Goal: Information Seeking & Learning: Check status

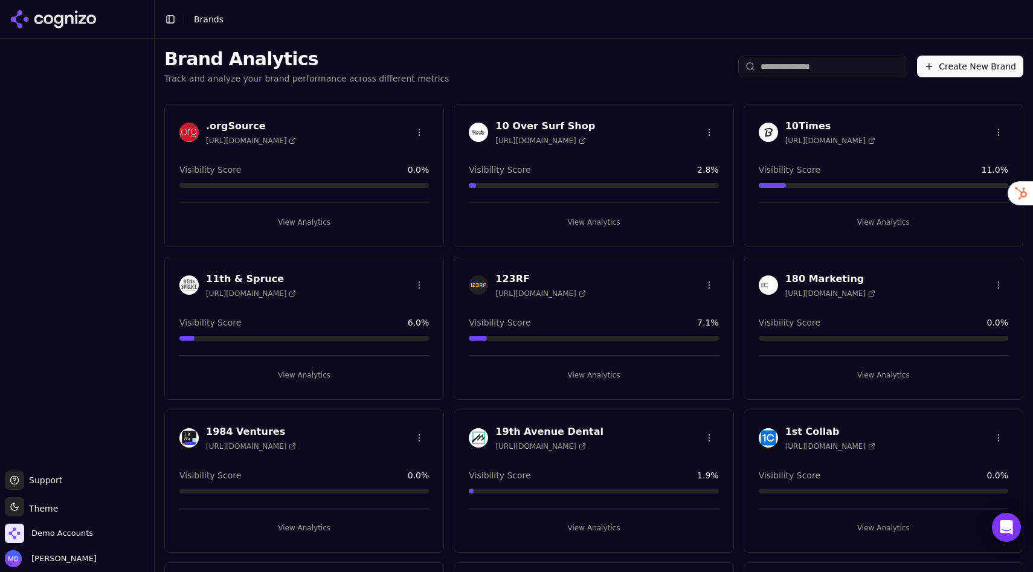
click at [772, 77] on input "search" at bounding box center [822, 67] width 169 height 22
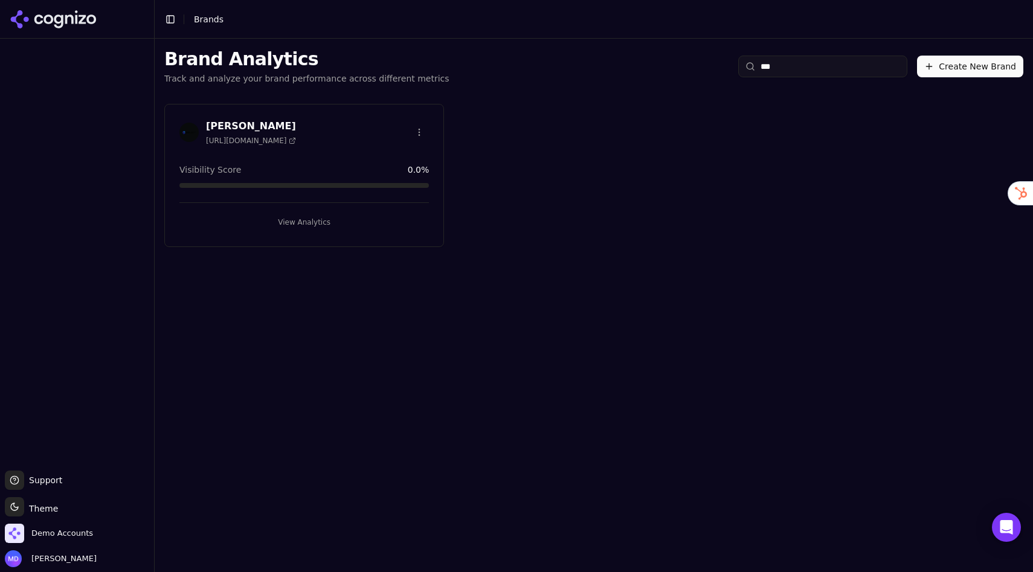
type input "***"
click at [294, 228] on button "View Analytics" at bounding box center [303, 222] width 249 height 19
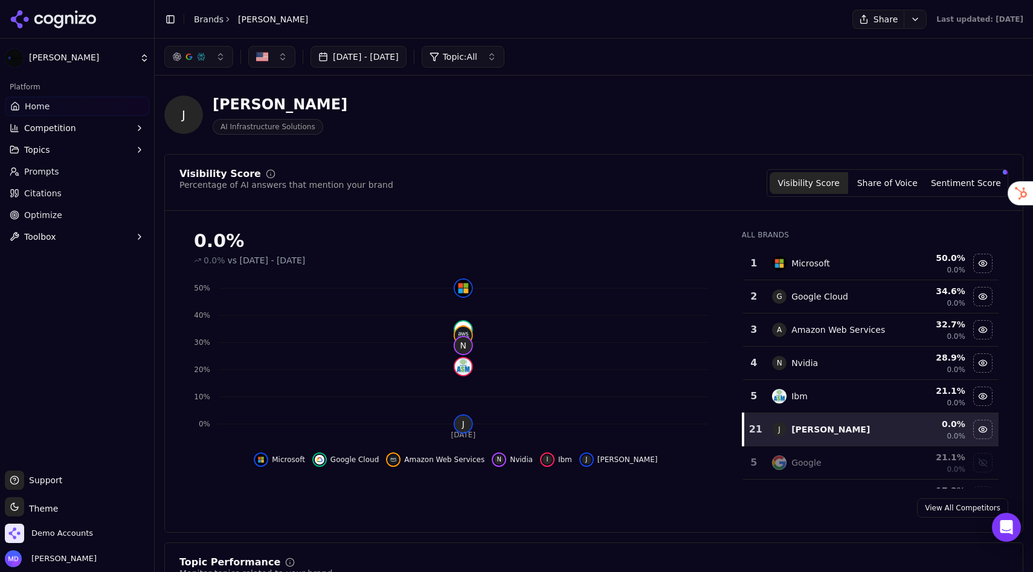
click at [40, 211] on span "Optimize" at bounding box center [43, 215] width 38 height 12
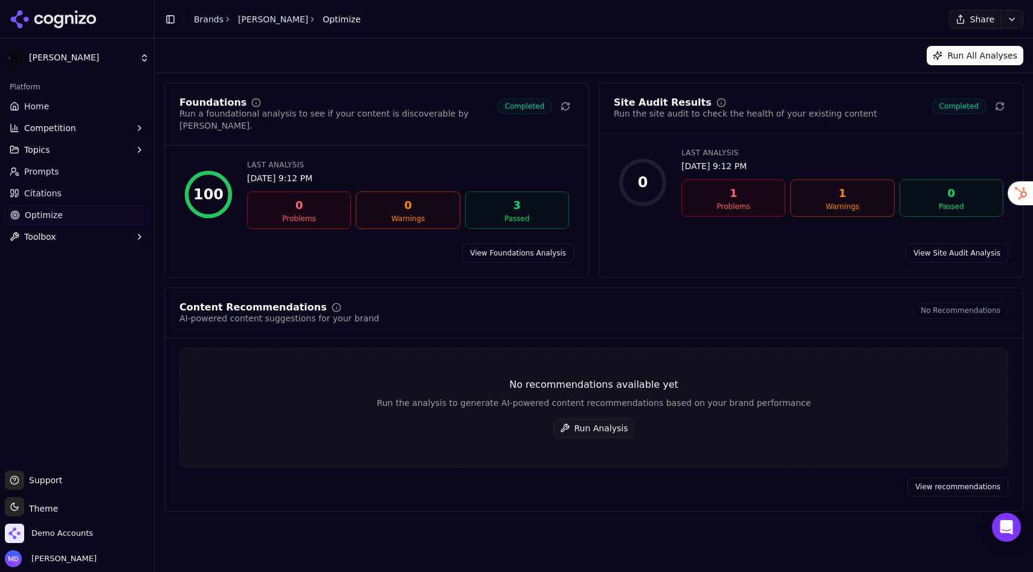
click at [597, 403] on div "No recommendations available yet Run the analysis to generate AI-powered conten…" at bounding box center [593, 408] width 829 height 120
click at [597, 419] on button "Run Analysis" at bounding box center [594, 428] width 82 height 19
click at [196, 15] on link "Brands" at bounding box center [209, 19] width 30 height 10
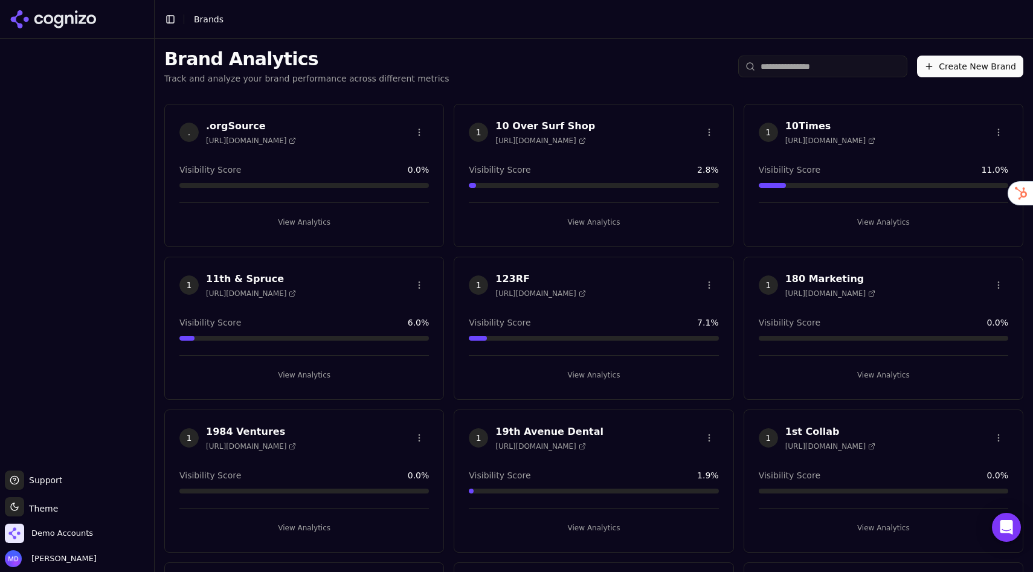
click at [832, 68] on html "Support Support Toggle theme Theme Demo Accounts Melissa Dowd Toggle Sidebar Br…" at bounding box center [516, 286] width 1033 height 572
click at [832, 68] on input "search" at bounding box center [822, 67] width 169 height 22
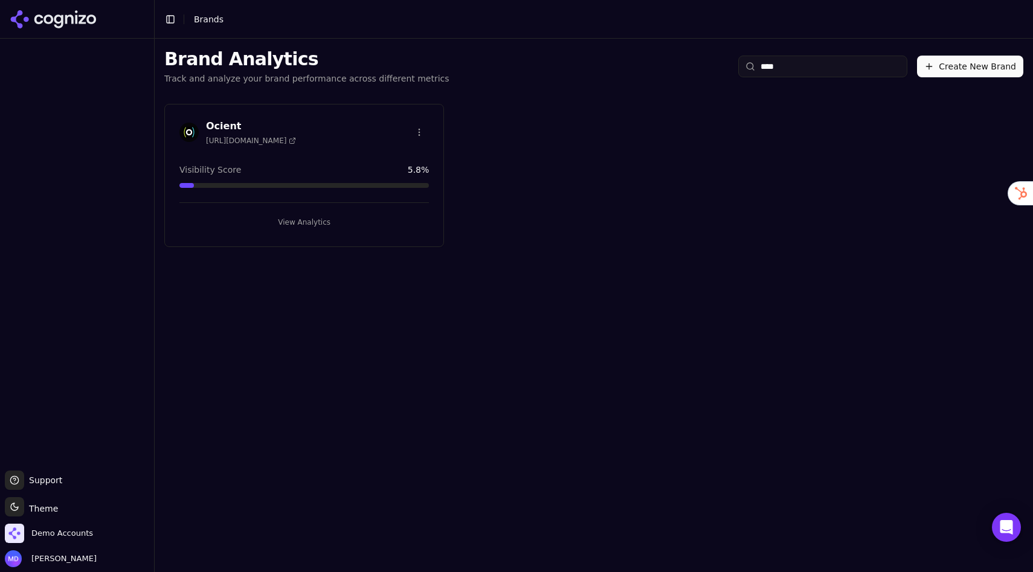
type input "****"
click at [363, 224] on button "View Analytics" at bounding box center [303, 222] width 249 height 19
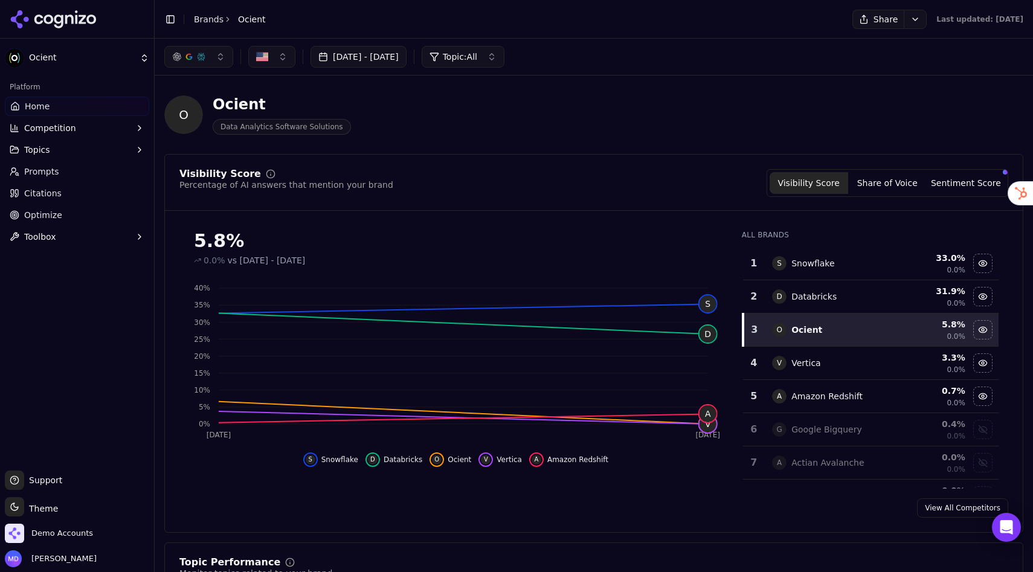
click at [28, 216] on span "Optimize" at bounding box center [43, 215] width 38 height 12
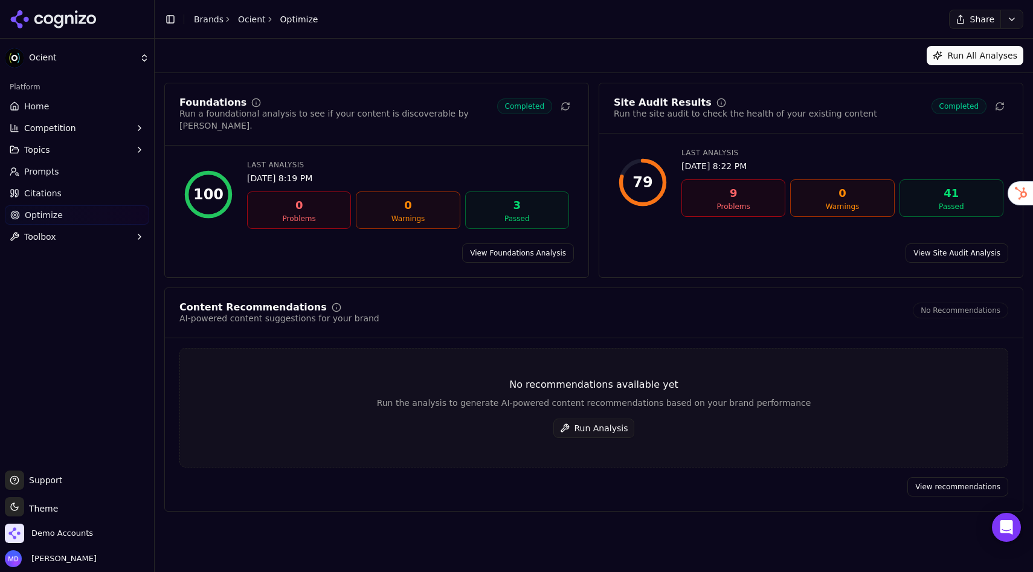
click at [599, 422] on button "Run Analysis" at bounding box center [594, 428] width 82 height 19
click at [204, 22] on link "Brands" at bounding box center [209, 19] width 30 height 10
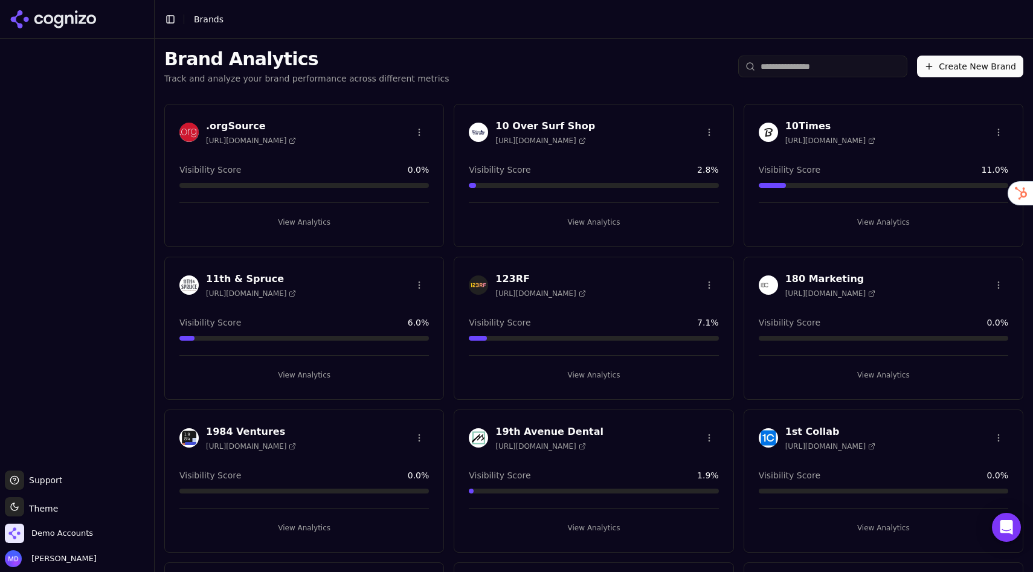
click at [799, 70] on input "search" at bounding box center [822, 67] width 169 height 22
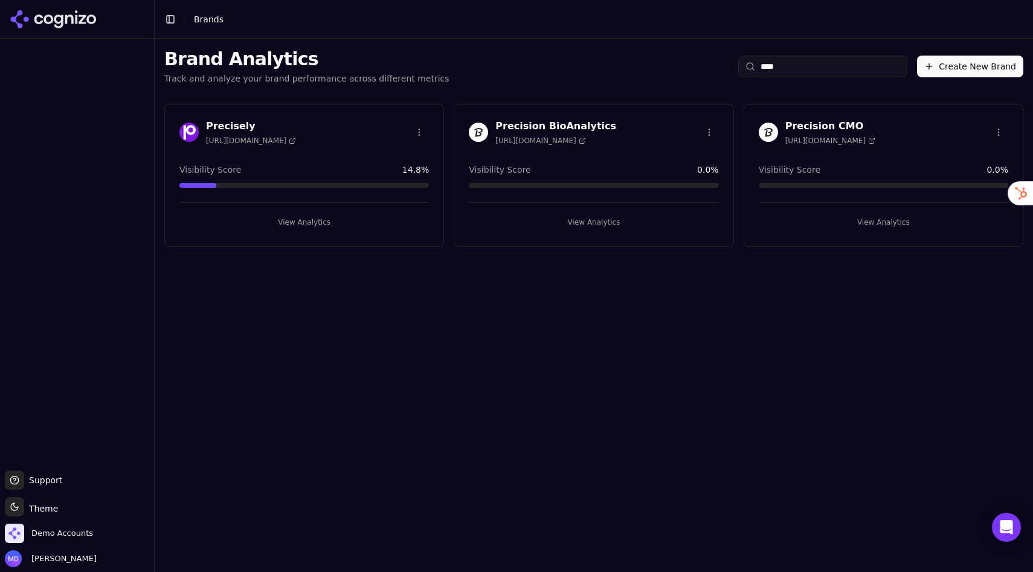
type input "****"
click at [608, 228] on button "View Analytics" at bounding box center [593, 222] width 249 height 19
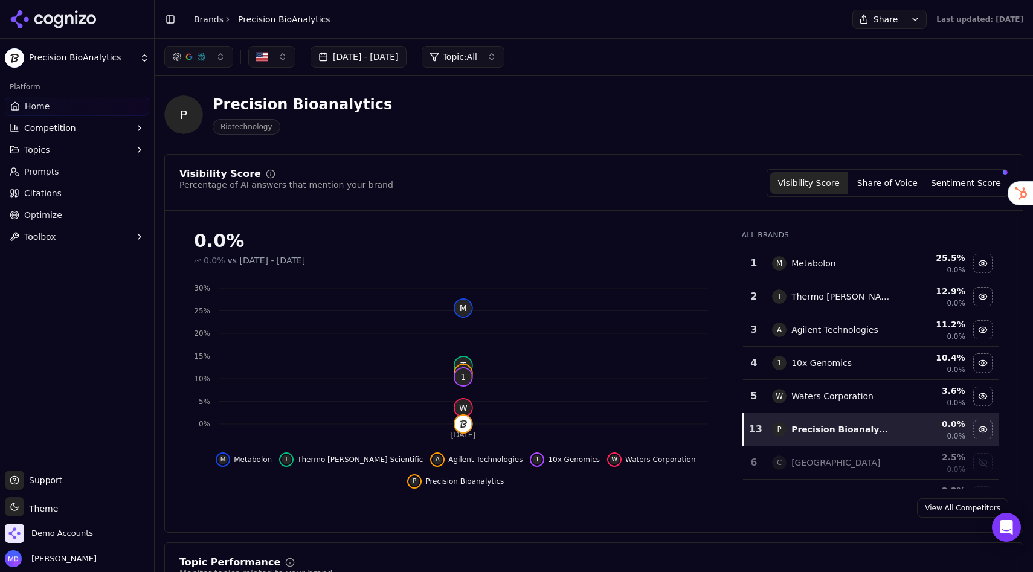
click at [45, 212] on span "Optimize" at bounding box center [43, 215] width 38 height 12
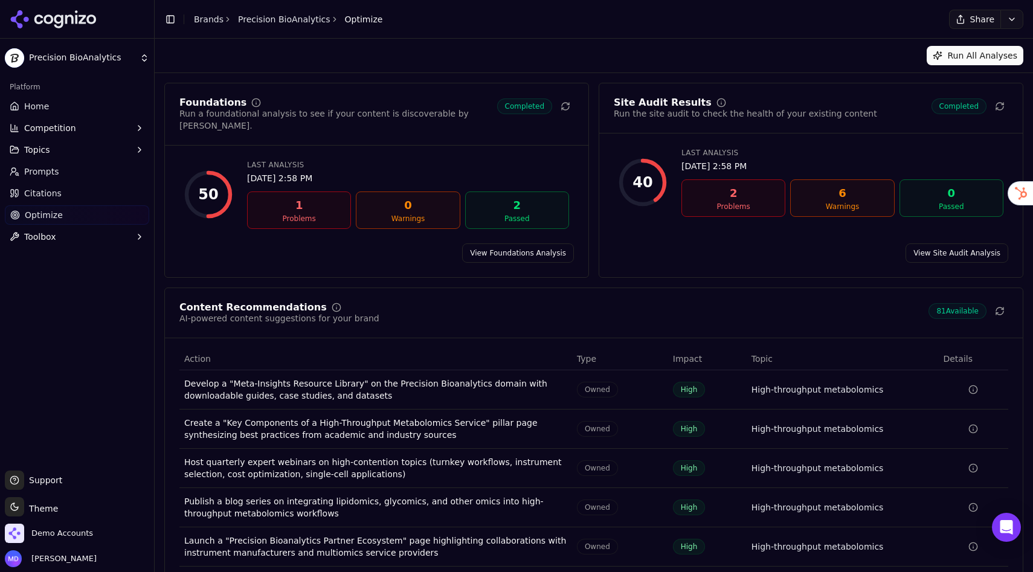
click at [193, 19] on div "Toggle Sidebar Brands Precision BioAnalytics Optimize" at bounding box center [273, 19] width 237 height 17
click at [214, 22] on link "Brands" at bounding box center [209, 19] width 30 height 10
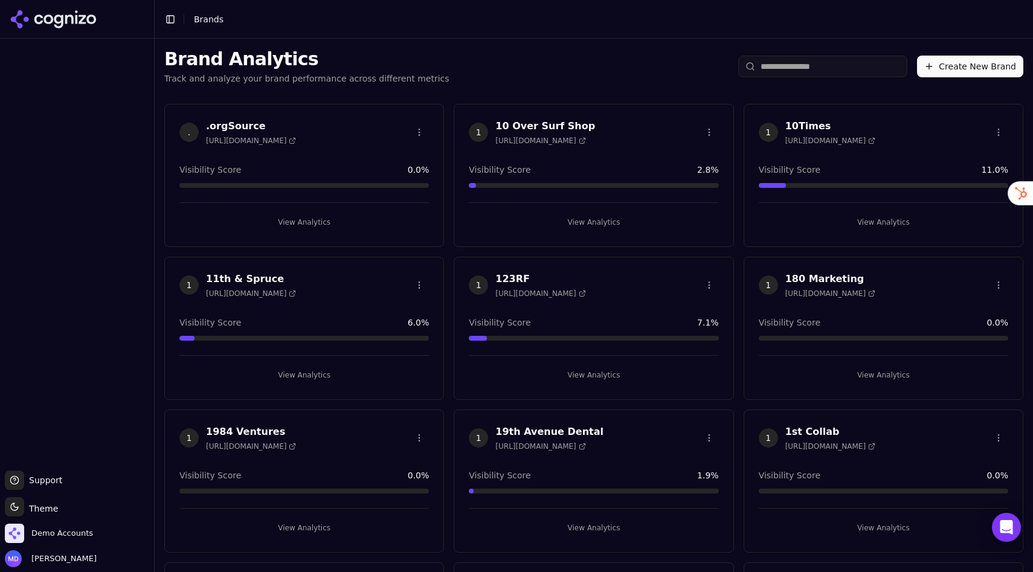
click at [844, 63] on input "search" at bounding box center [822, 67] width 169 height 22
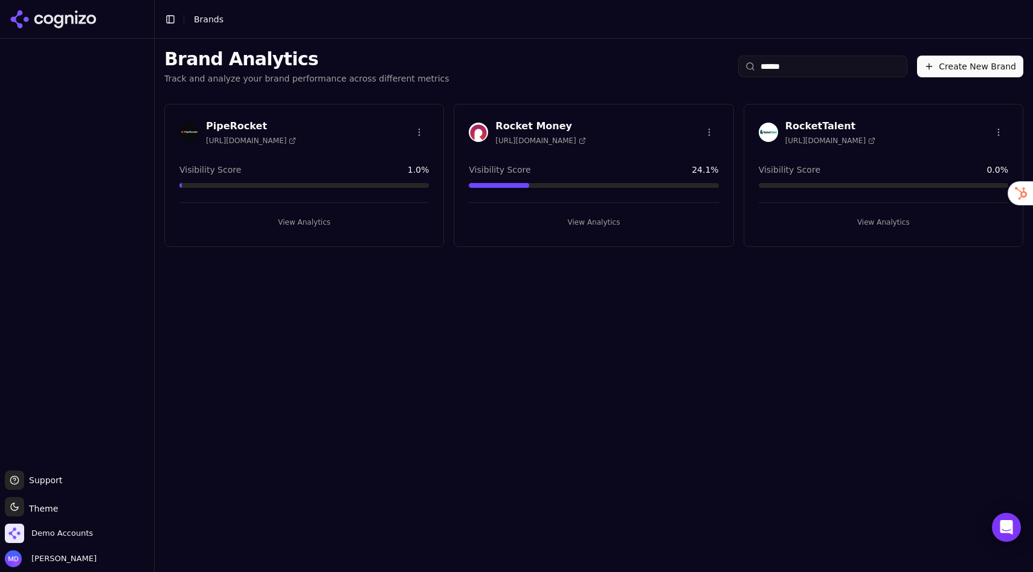
type input "******"
click at [49, 538] on span "Demo Accounts" at bounding box center [62, 533] width 62 height 11
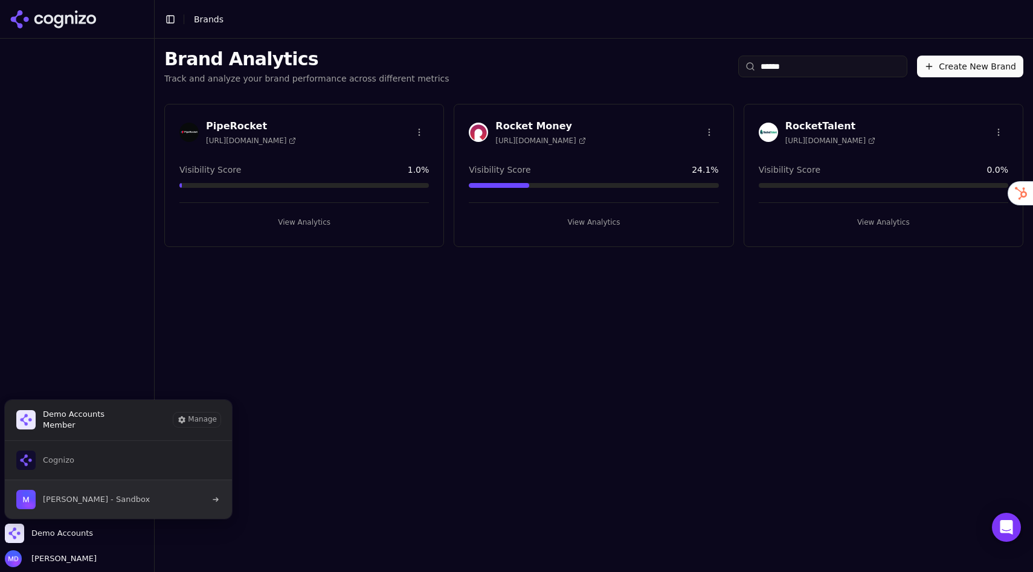
click at [69, 492] on span "Melissa Dowd - Sandbox" at bounding box center [82, 499] width 133 height 19
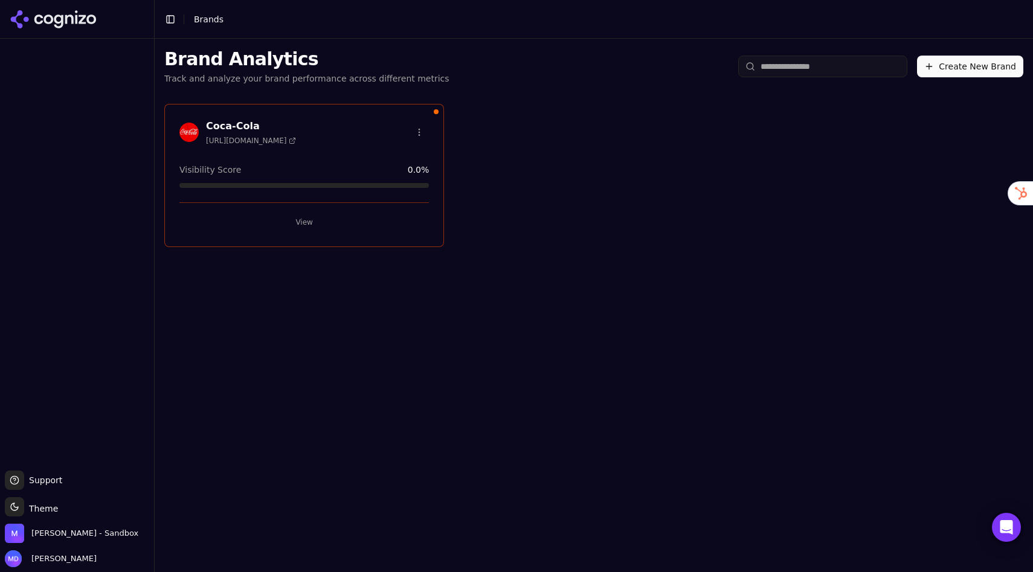
click at [324, 219] on button "View" at bounding box center [303, 222] width 249 height 19
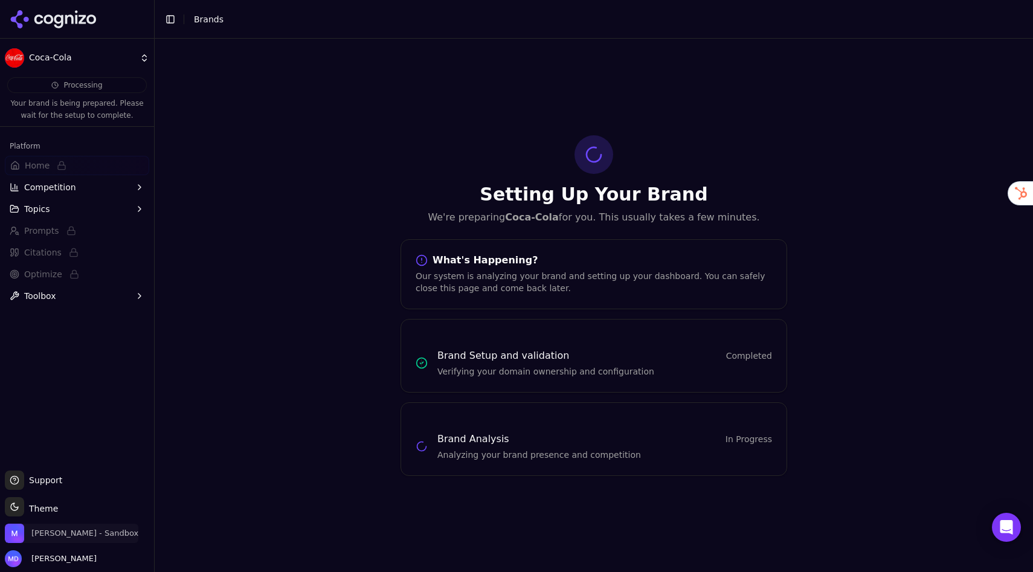
click at [41, 526] on span "[PERSON_NAME] - Sandbox" at bounding box center [71, 533] width 133 height 19
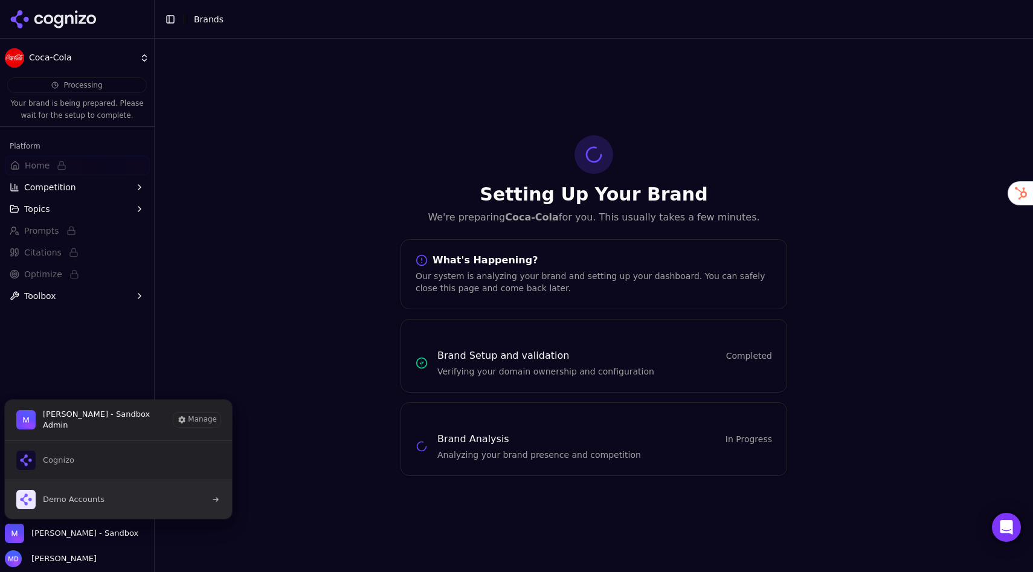
click at [74, 490] on span "Demo Accounts" at bounding box center [60, 499] width 88 height 19
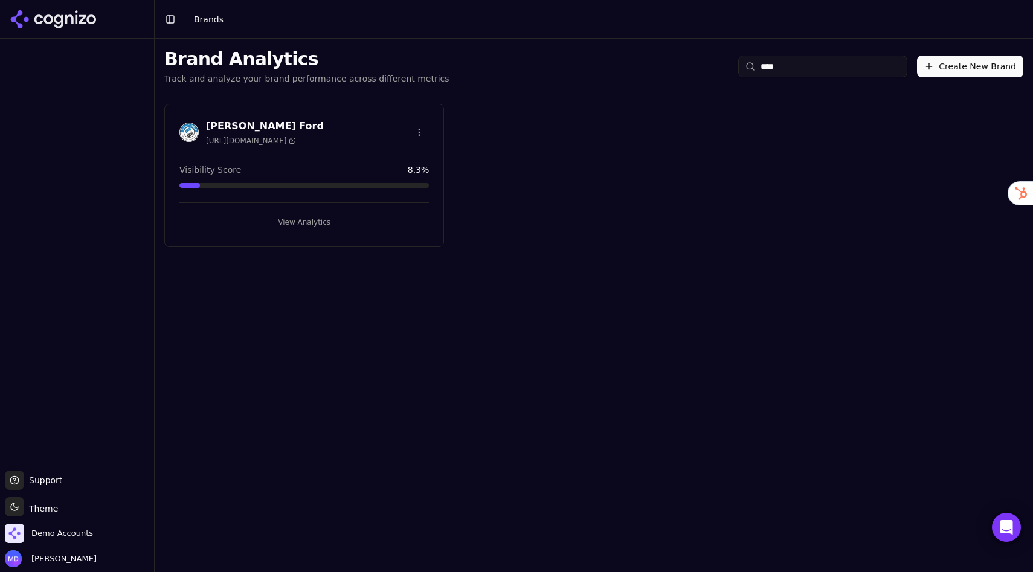
type input "****"
click at [360, 226] on button "View Analytics" at bounding box center [303, 222] width 249 height 19
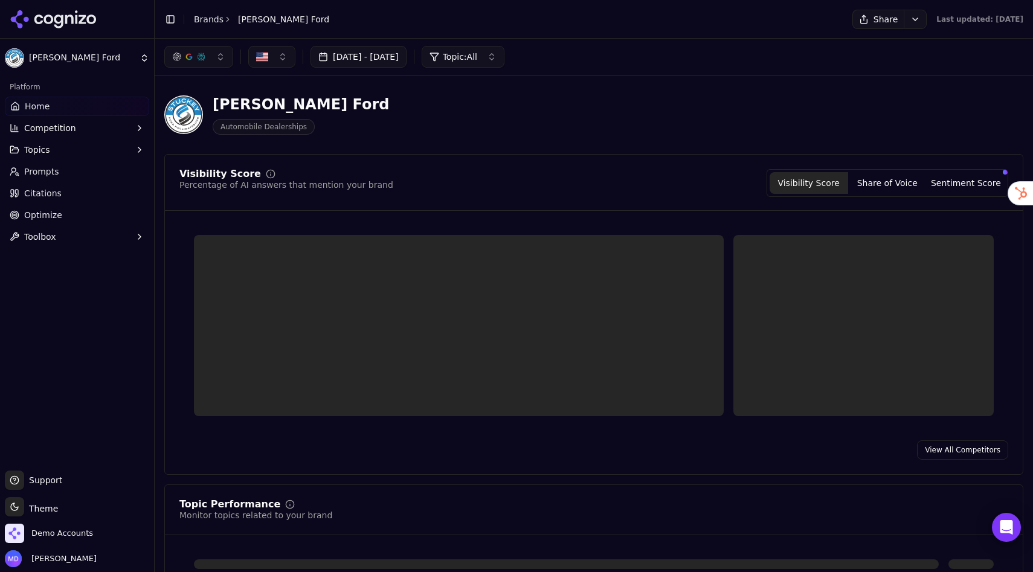
click at [18, 201] on link "Citations" at bounding box center [77, 193] width 144 height 19
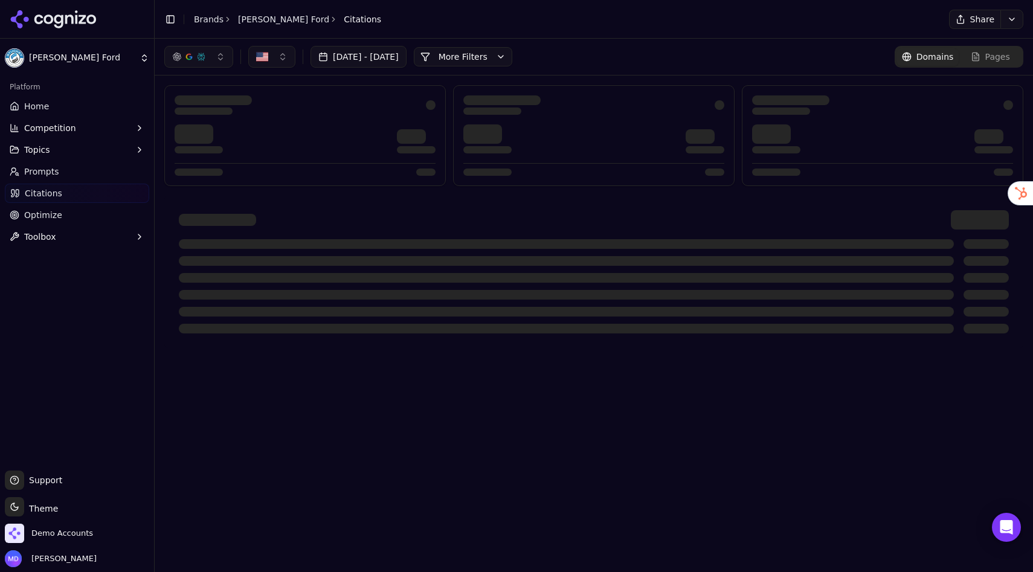
click at [18, 216] on html "Stuckey Ford Platform Home Competition Topics Prompts Citations Optimize Toolbo…" at bounding box center [516, 286] width 1033 height 572
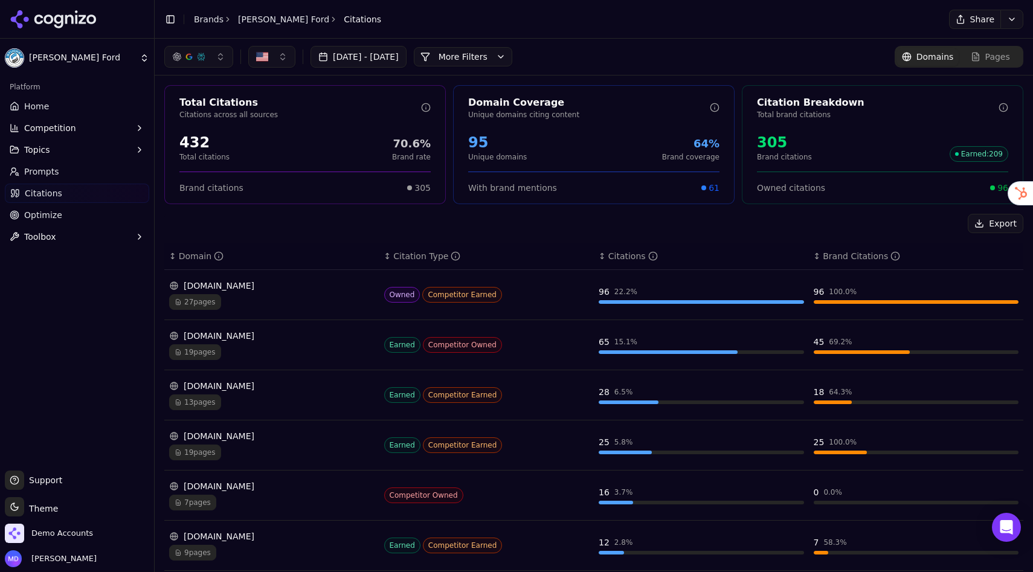
click at [47, 219] on span "Optimize" at bounding box center [43, 215] width 38 height 12
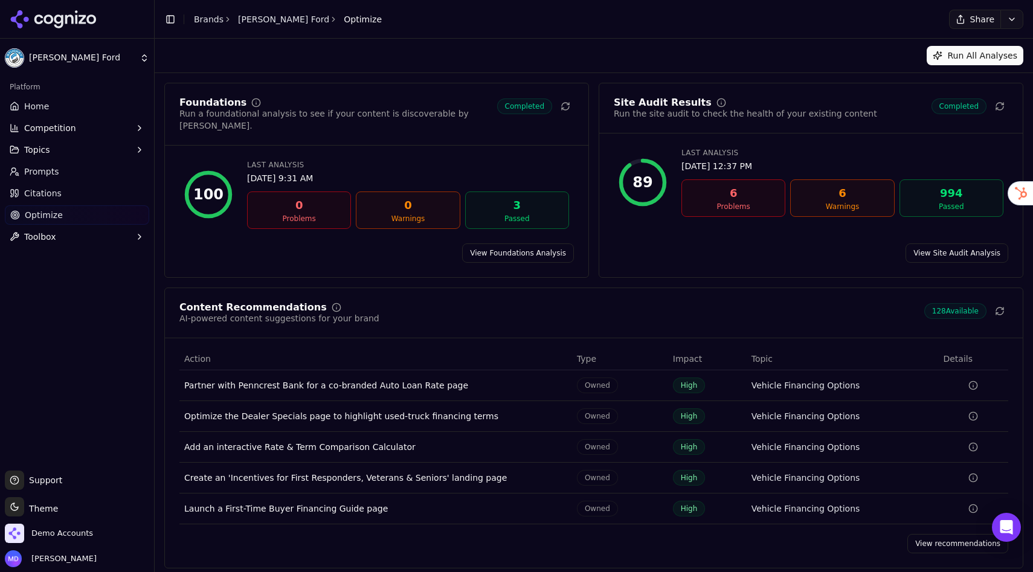
click at [940, 534] on link "View recommendations" at bounding box center [957, 543] width 101 height 19
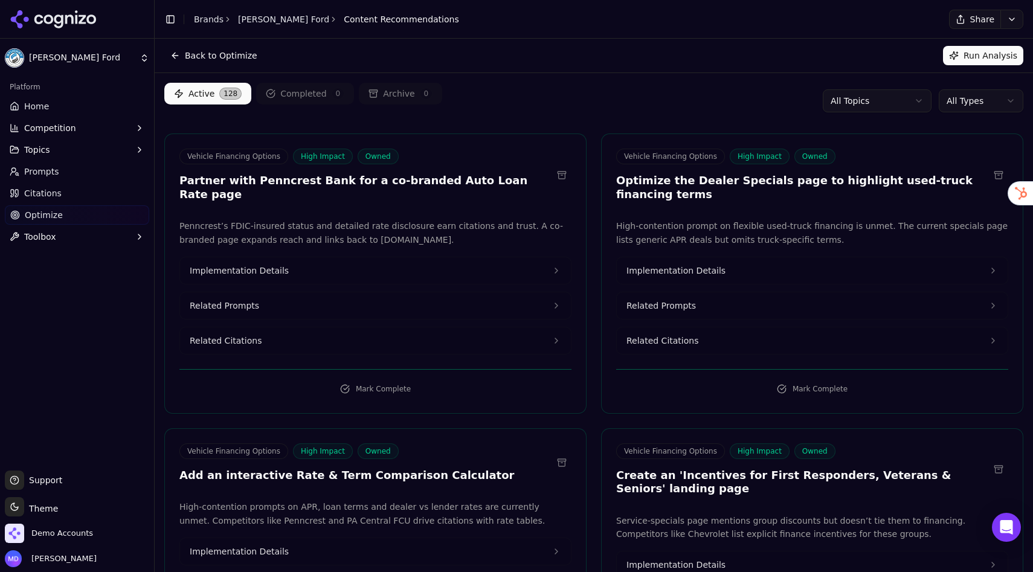
click at [36, 108] on span "Home" at bounding box center [36, 106] width 25 height 12
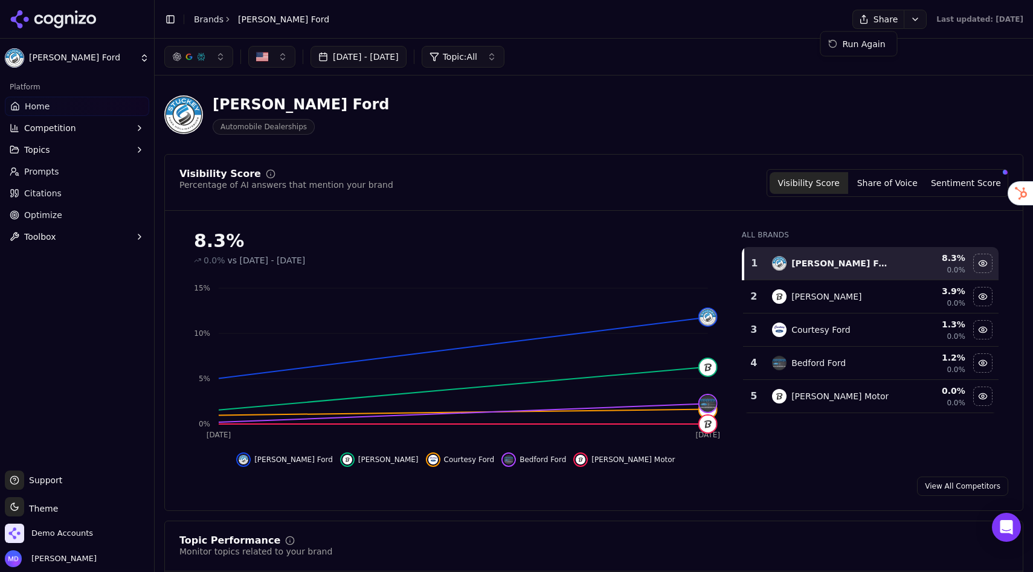
click at [884, 19] on html "Stuckey Ford Platform Home Competition Topics Prompts Citations Optimize Toolbo…" at bounding box center [516, 286] width 1033 height 572
click at [868, 47] on div "Run Again" at bounding box center [858, 43] width 71 height 19
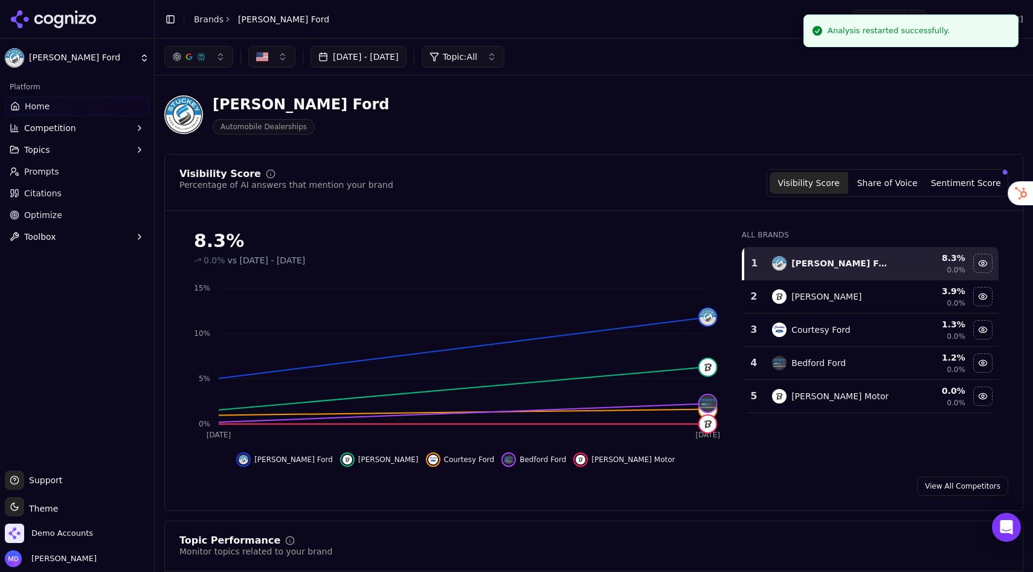
click at [51, 214] on span "Optimize" at bounding box center [43, 215] width 38 height 12
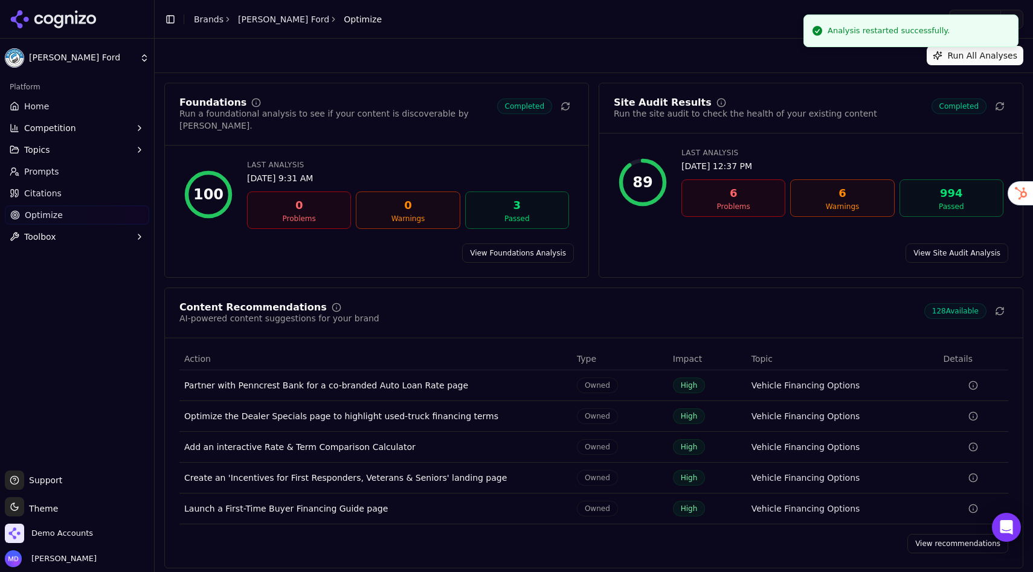
click at [51, 180] on link "Prompts" at bounding box center [77, 171] width 144 height 19
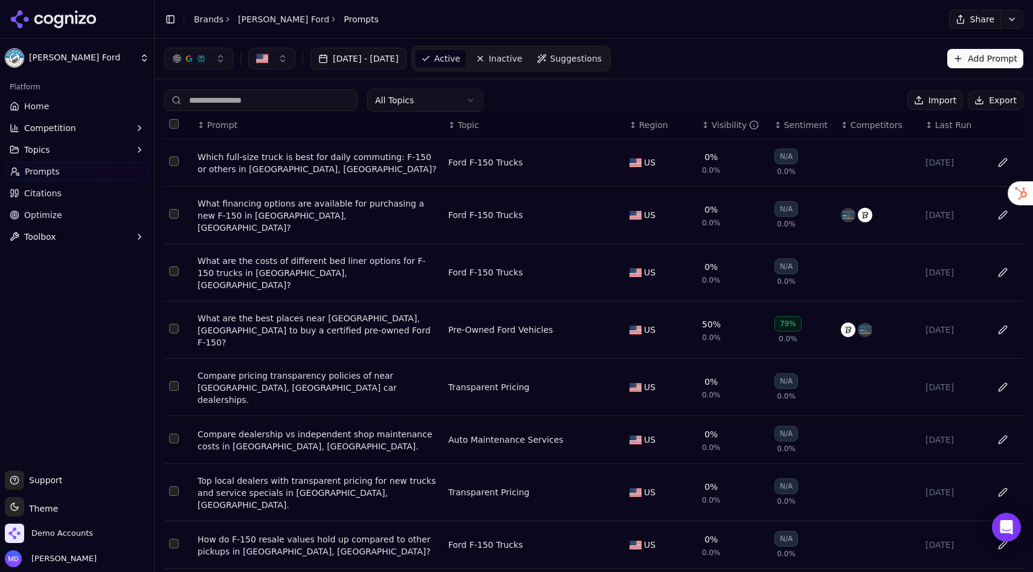
click at [318, 312] on div "What are the best places near Hollidaysburg, PA to buy a certified pre-owned Fo…" at bounding box center [317, 330] width 241 height 36
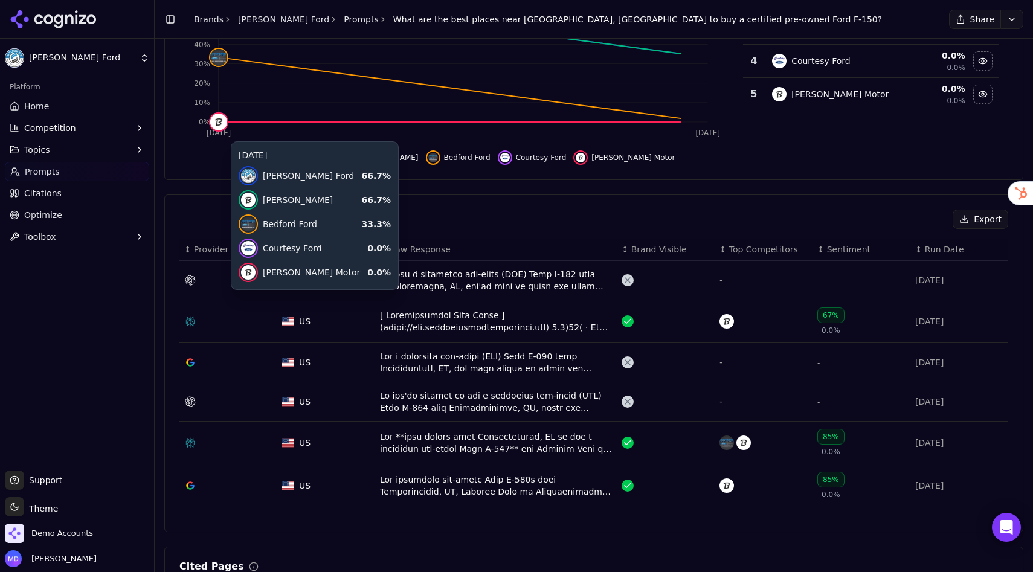
scroll to position [235, 0]
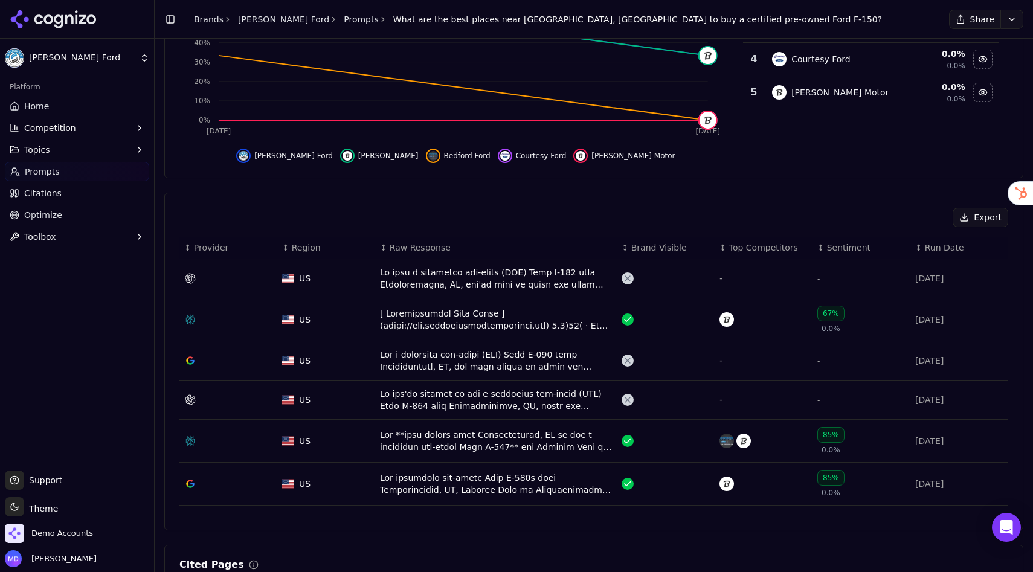
click at [419, 361] on div "Data table" at bounding box center [496, 360] width 232 height 24
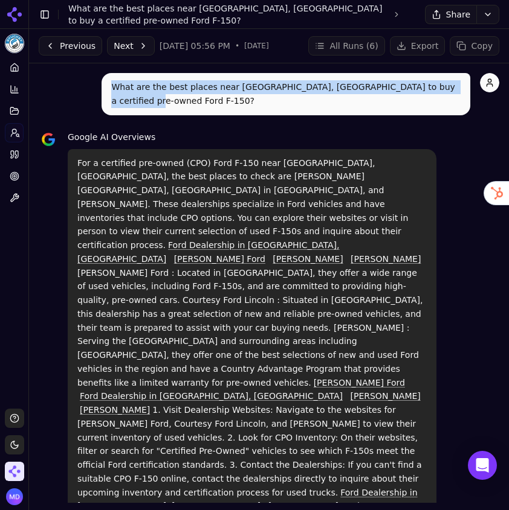
drag, startPoint x: 136, startPoint y: 101, endPoint x: 109, endPoint y: 86, distance: 31.6
click at [109, 86] on div "What are the best places near Hollidaysburg, PA to buy a certified pre-owned Fo…" at bounding box center [285, 94] width 368 height 42
copy p "What are the best places near Hollidaysburg, PA to buy a certified pre-owned Fo…"
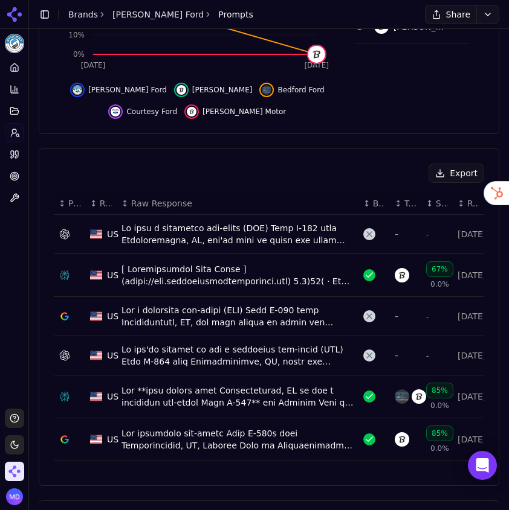
scroll to position [298, 0]
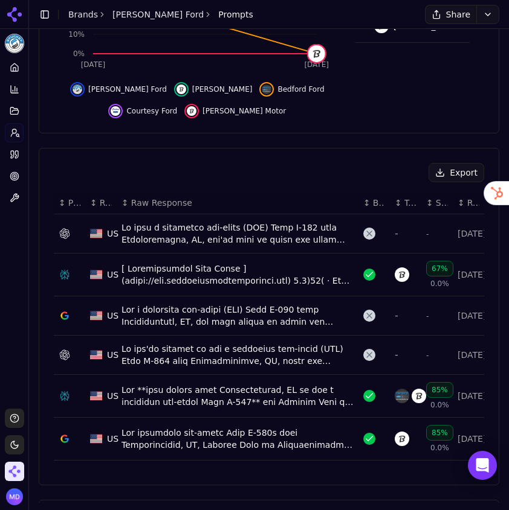
click at [170, 367] on div "Data table" at bounding box center [237, 355] width 232 height 24
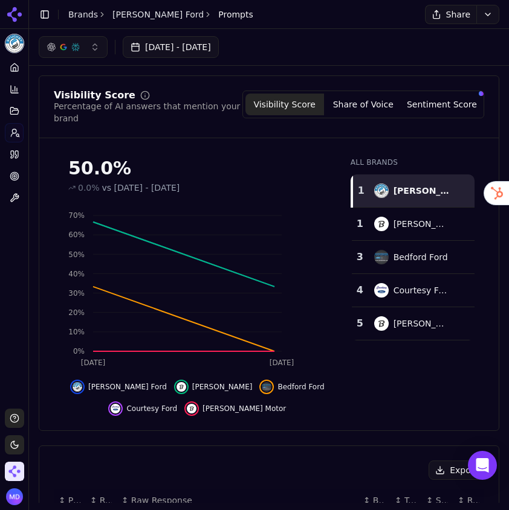
scroll to position [295, 0]
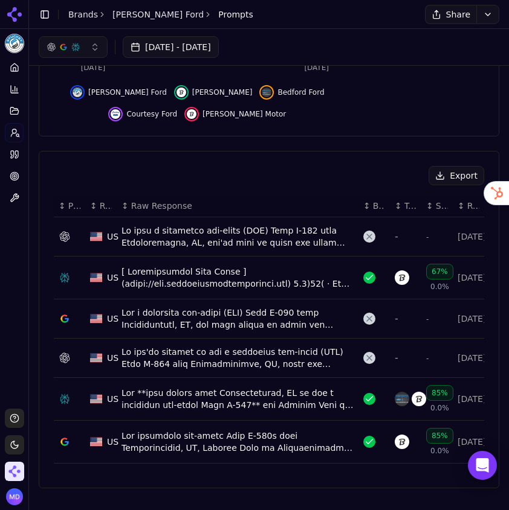
click at [147, 234] on div "Data table" at bounding box center [237, 237] width 232 height 24
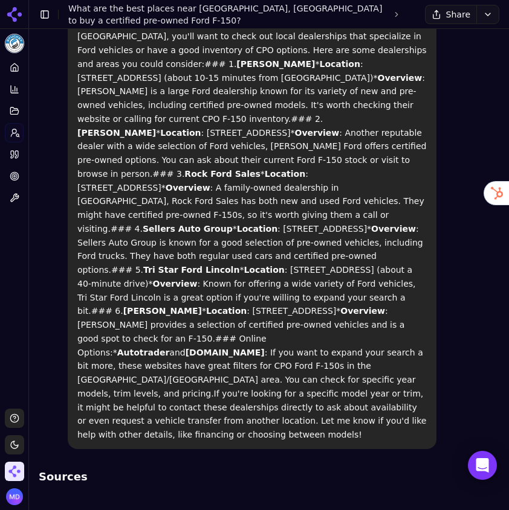
scroll to position [140, 0]
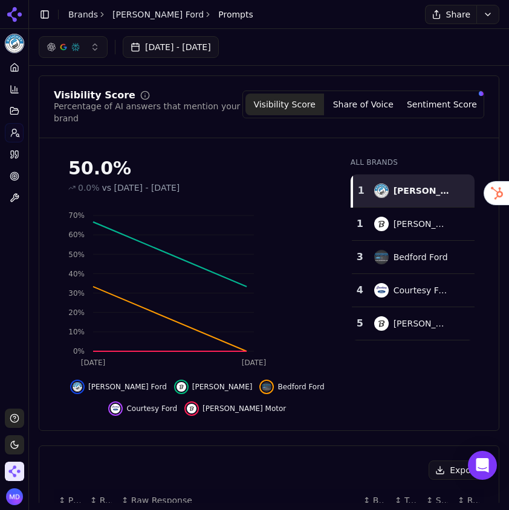
scroll to position [292, 0]
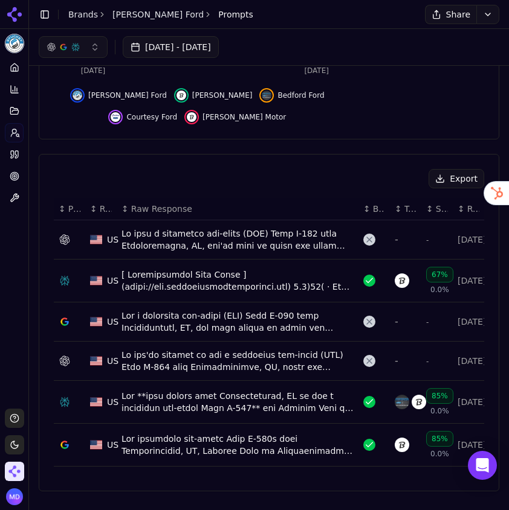
click at [210, 334] on div "Data table" at bounding box center [237, 322] width 232 height 24
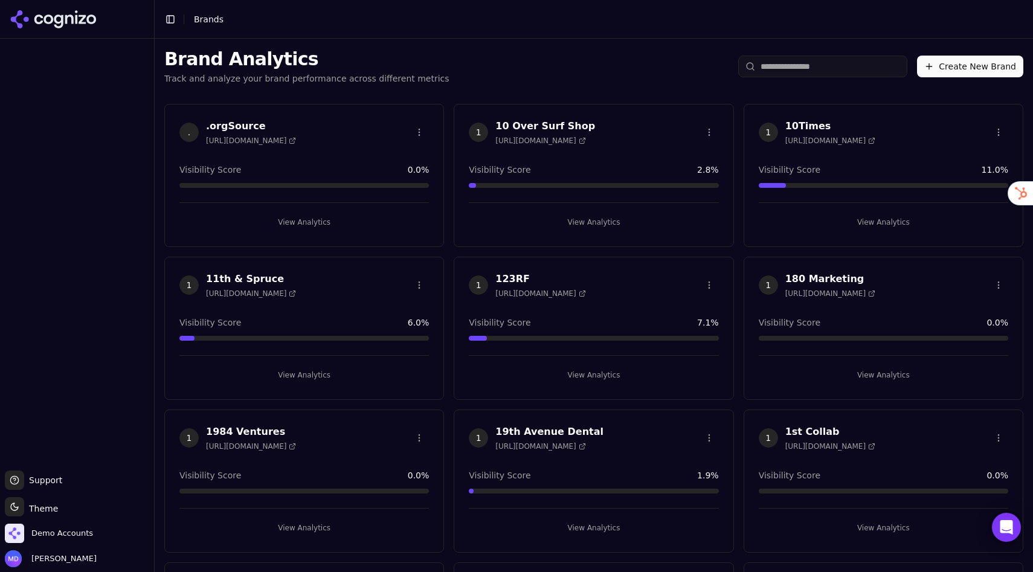
click at [773, 60] on input "search" at bounding box center [822, 67] width 169 height 22
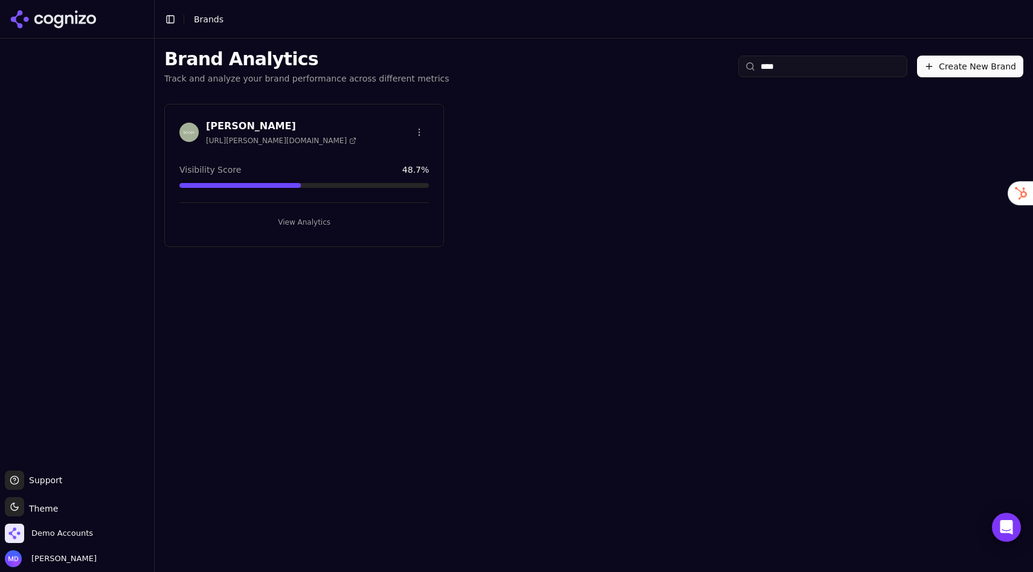
type input "****"
click at [347, 224] on button "View Analytics" at bounding box center [303, 222] width 249 height 19
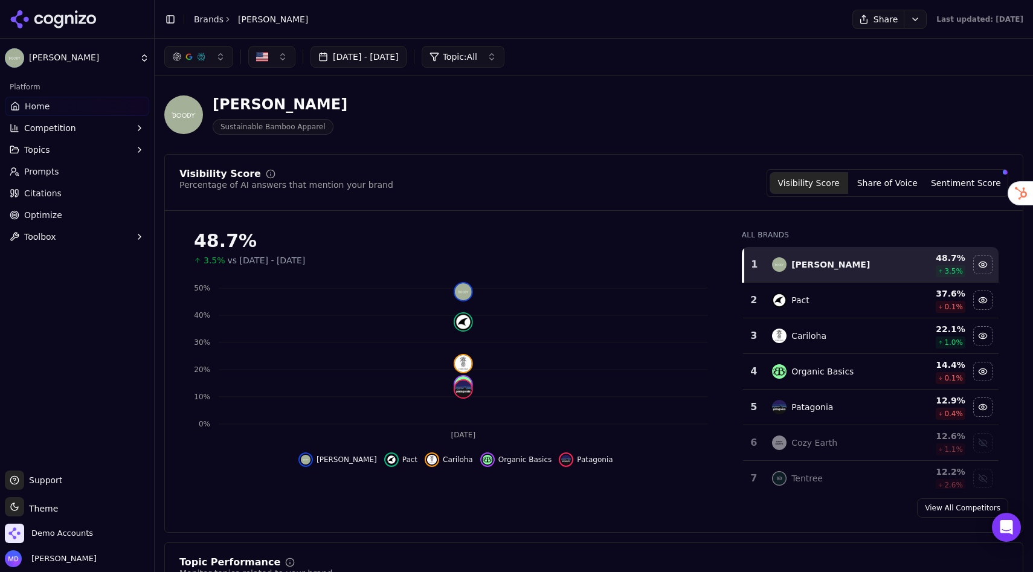
click at [406, 56] on button "[DATE] - [DATE]" at bounding box center [358, 57] width 96 height 22
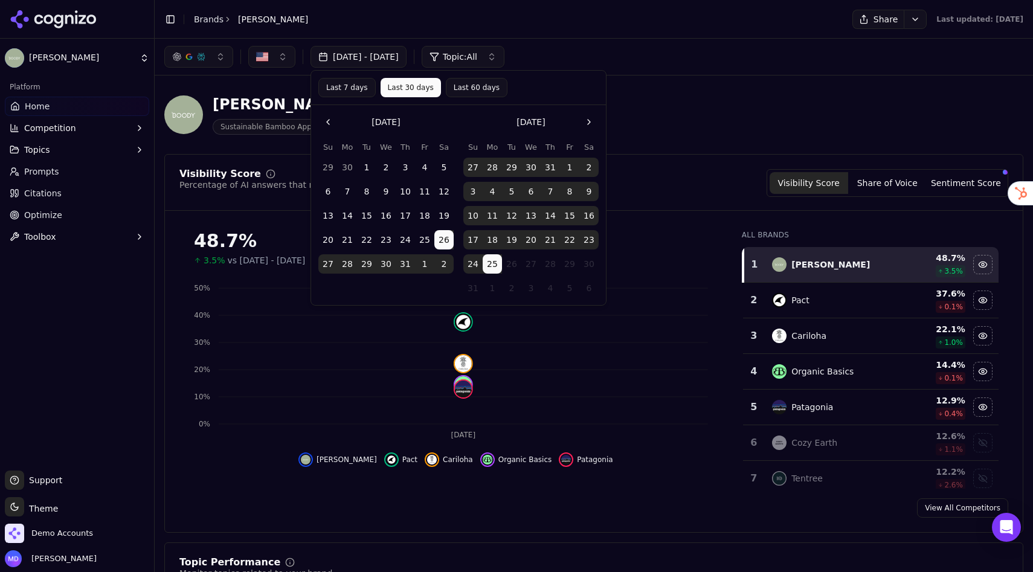
click at [449, 86] on button "Last 60 days" at bounding box center [477, 87] width 62 height 19
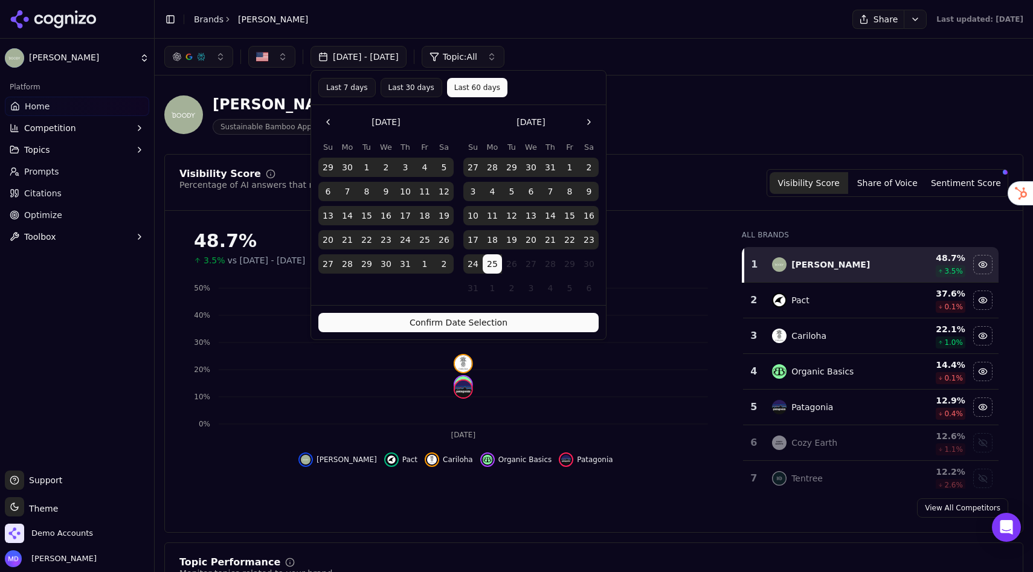
click at [429, 328] on button "Confirm Date Selection" at bounding box center [458, 322] width 280 height 19
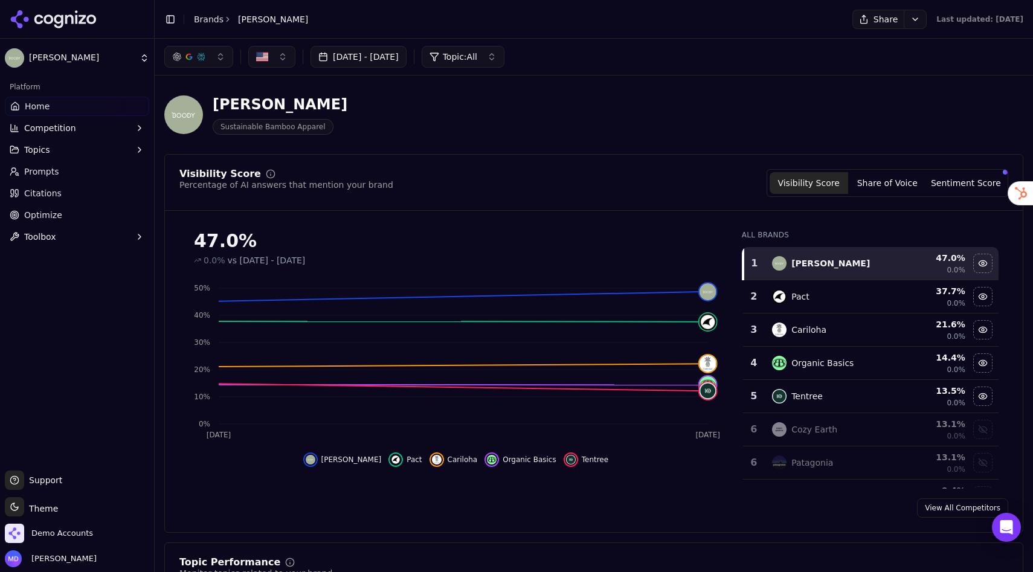
click at [971, 180] on button "Sentiment Score" at bounding box center [965, 183] width 79 height 22
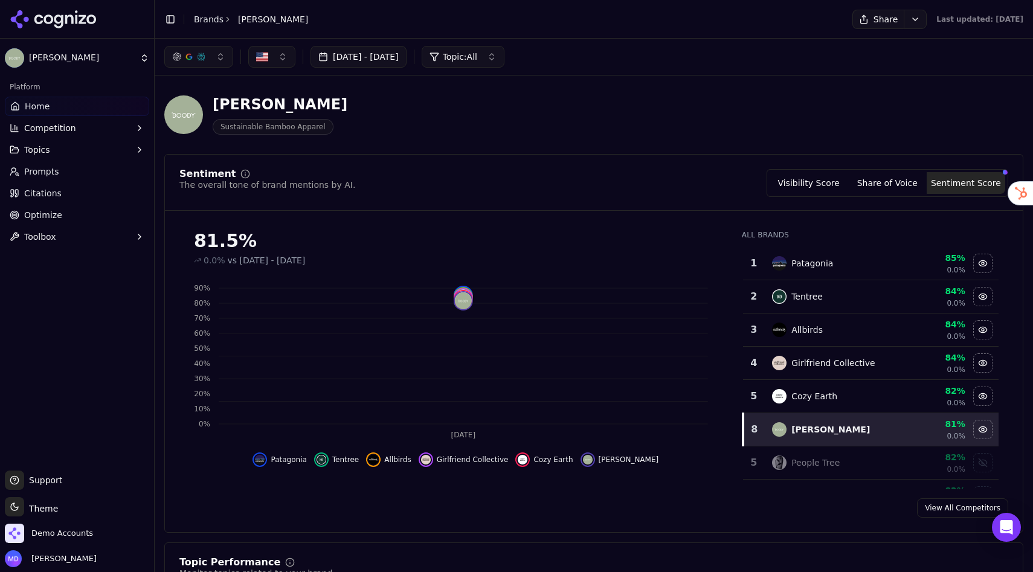
click at [812, 182] on button "Visibility Score" at bounding box center [808, 183] width 79 height 22
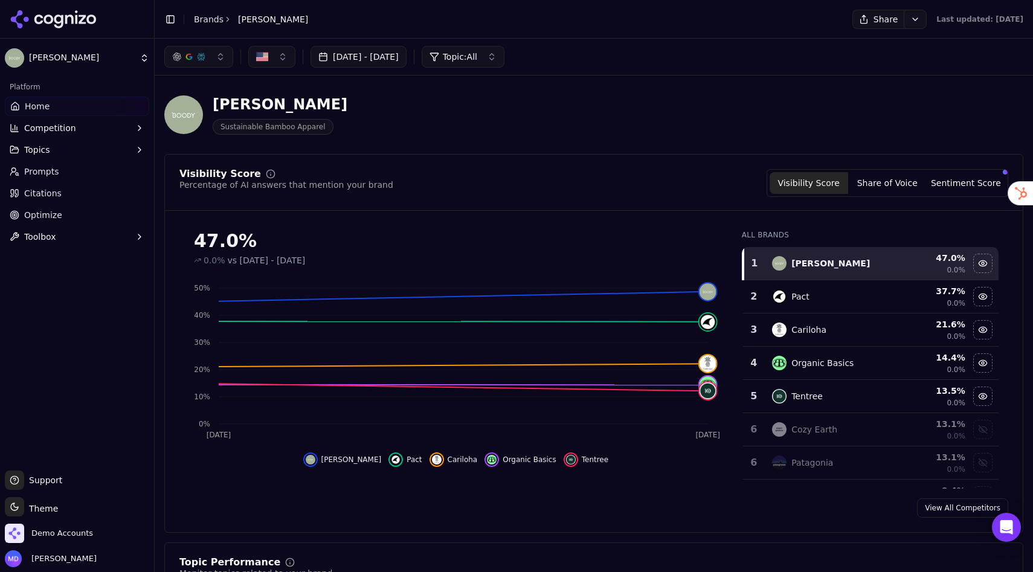
click at [477, 60] on div "Topic: All" at bounding box center [453, 57] width 48 height 12
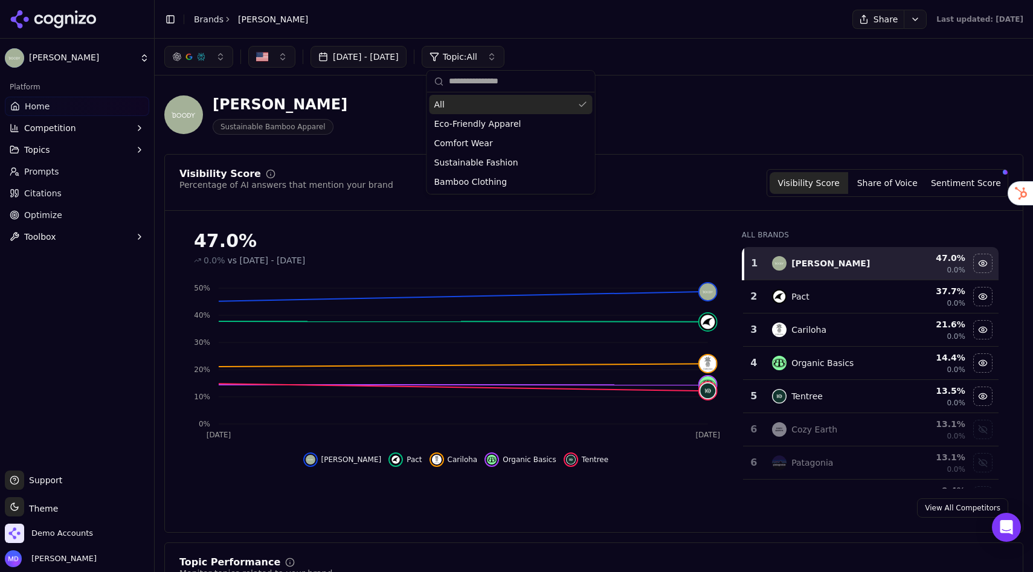
click at [477, 60] on div "Topic: All" at bounding box center [453, 57] width 48 height 12
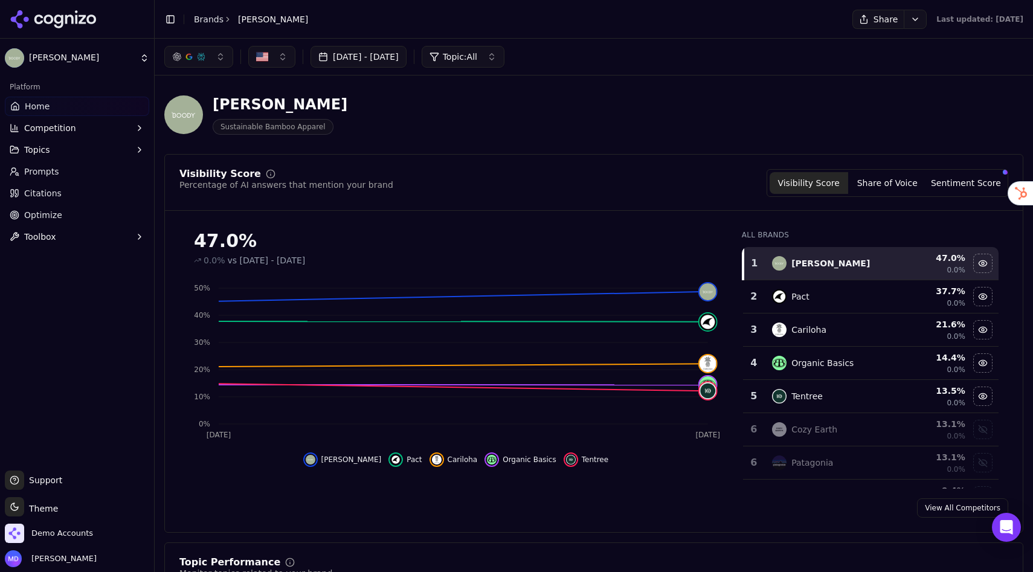
click at [406, 60] on button "[DATE] - [DATE]" at bounding box center [358, 57] width 96 height 22
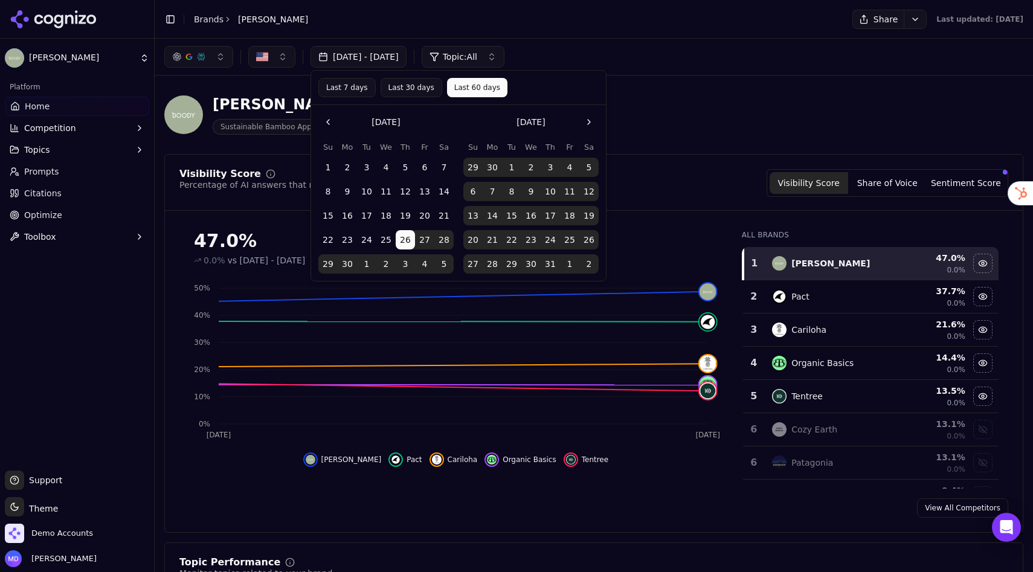
click at [426, 91] on button "Last 30 days" at bounding box center [412, 87] width 62 height 19
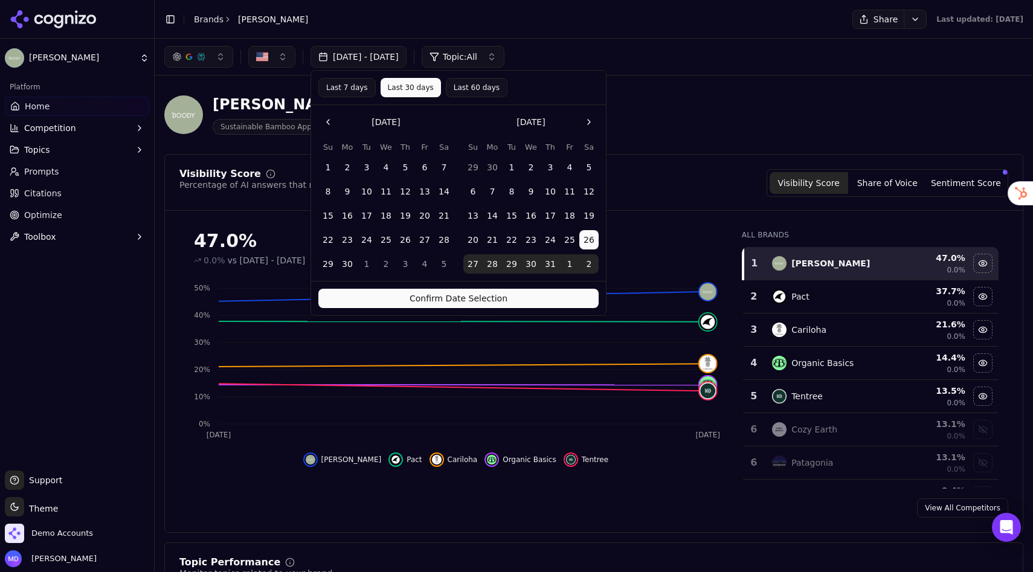
click at [495, 296] on button "Confirm Date Selection" at bounding box center [458, 298] width 280 height 19
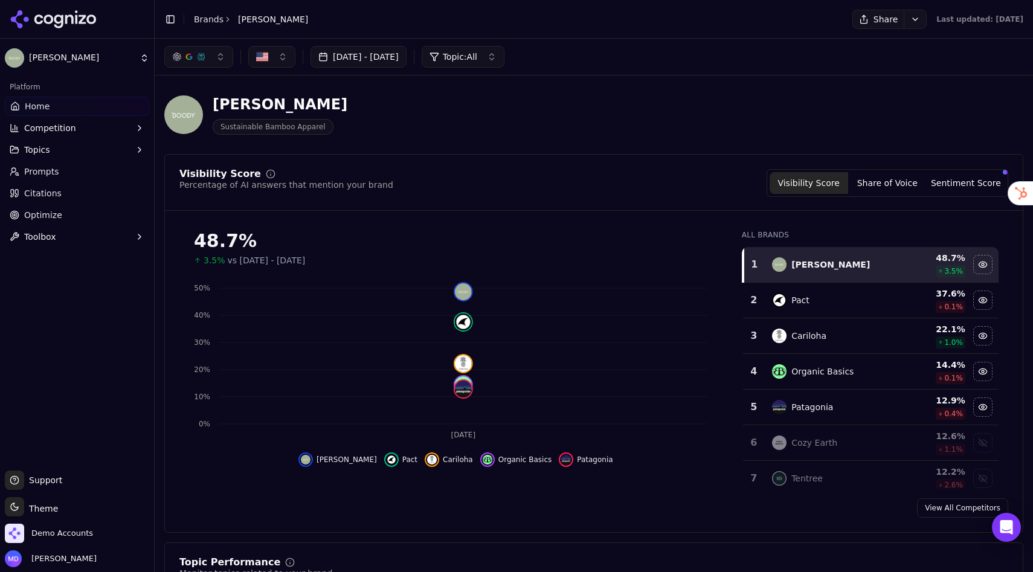
click at [406, 52] on button "[DATE] - [DATE]" at bounding box center [358, 57] width 96 height 22
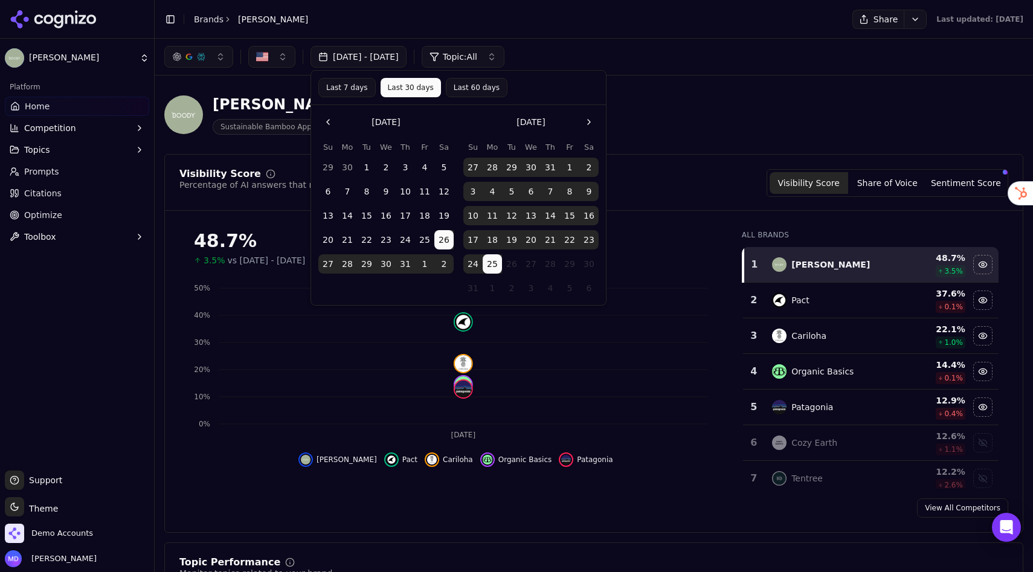
click at [472, 94] on button "Last 60 days" at bounding box center [477, 87] width 62 height 19
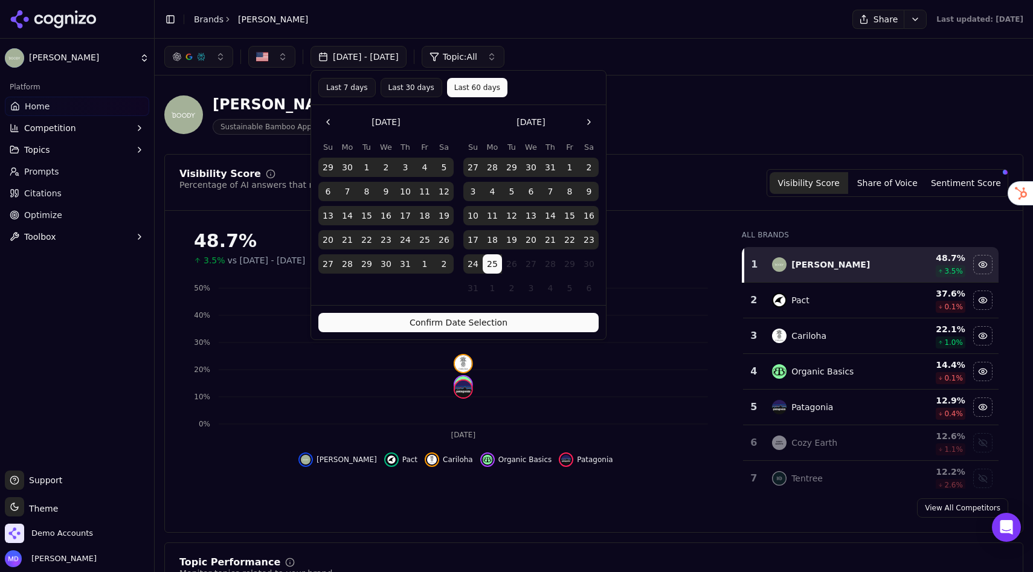
click at [491, 319] on button "Confirm Date Selection" at bounding box center [458, 322] width 280 height 19
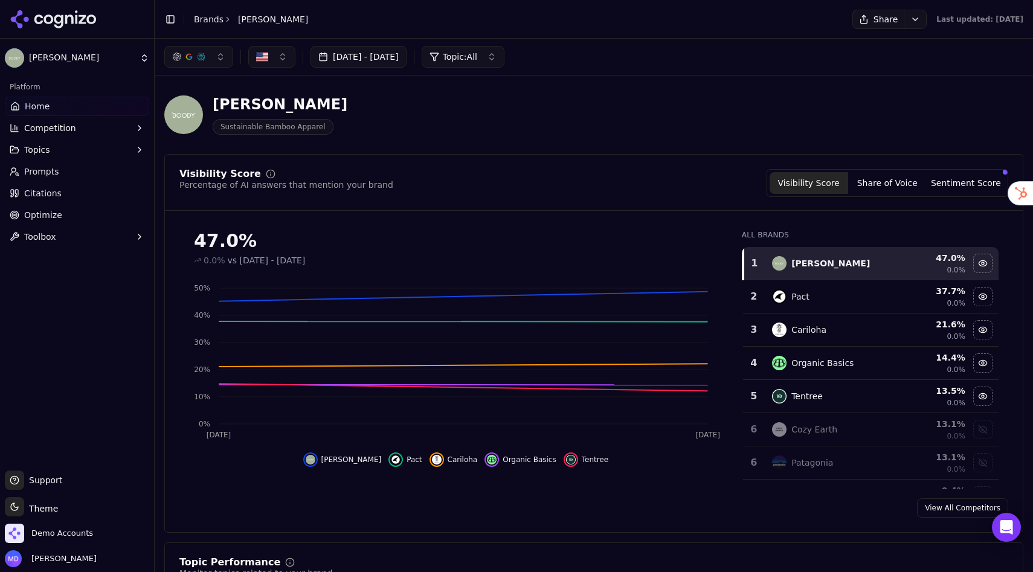
click at [406, 62] on button "[DATE] - [DATE]" at bounding box center [358, 57] width 96 height 22
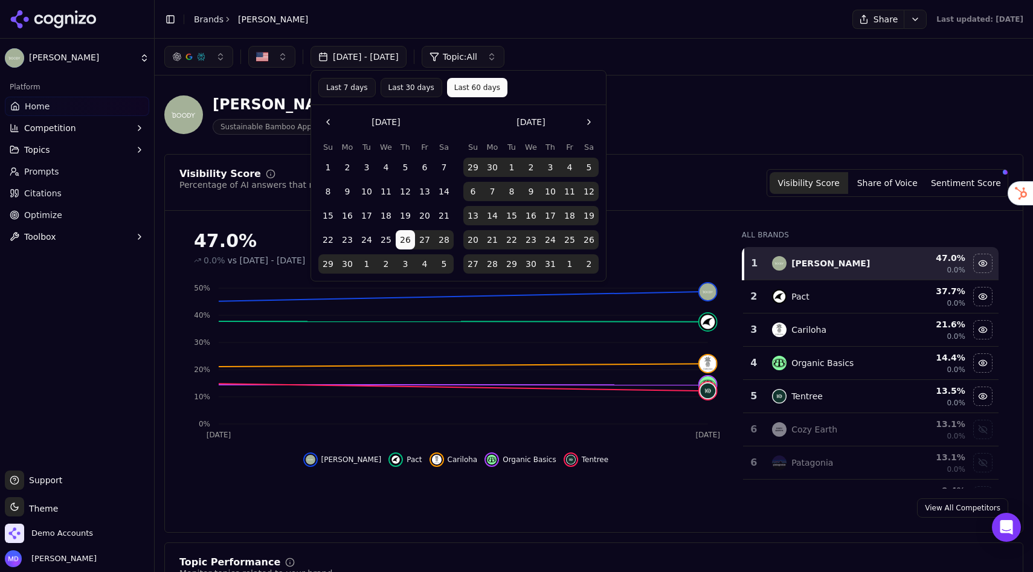
click at [414, 91] on button "Last 30 days" at bounding box center [412, 87] width 62 height 19
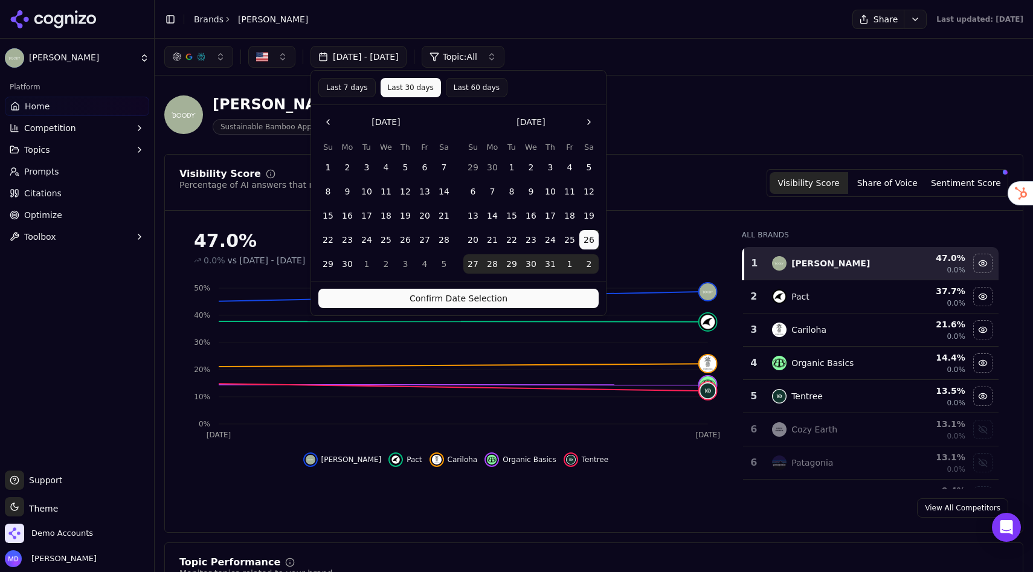
click at [408, 291] on button "Confirm Date Selection" at bounding box center [458, 298] width 280 height 19
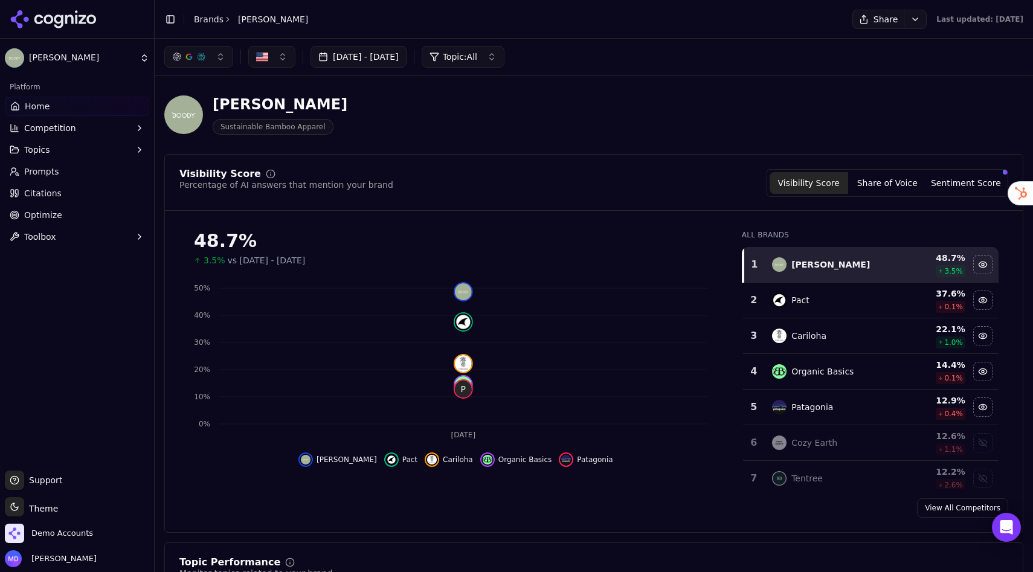
click at [693, 197] on div "Visibility Score Percentage of AI answers that mention your brand Visibility Sc…" at bounding box center [594, 190] width 858 height 42
click at [948, 184] on button "Sentiment Score" at bounding box center [965, 183] width 79 height 22
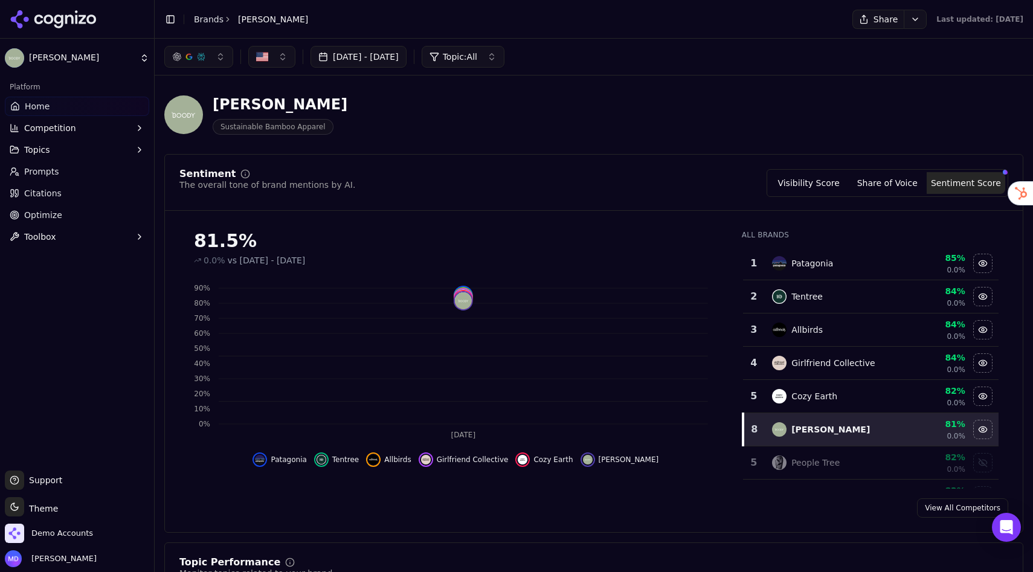
click at [803, 181] on button "Visibility Score" at bounding box center [808, 183] width 79 height 22
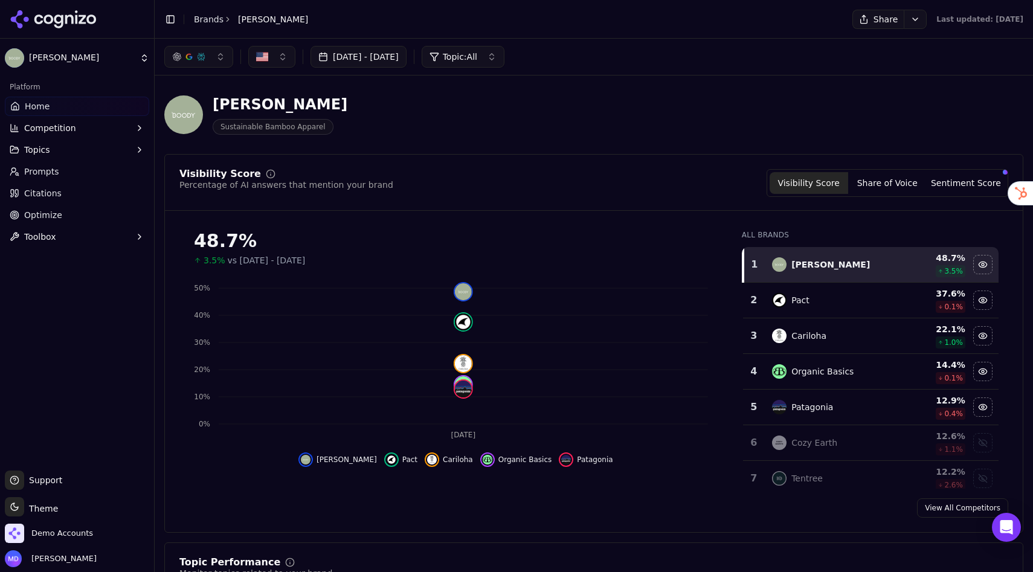
click at [406, 60] on button "[DATE] - [DATE]" at bounding box center [358, 57] width 96 height 22
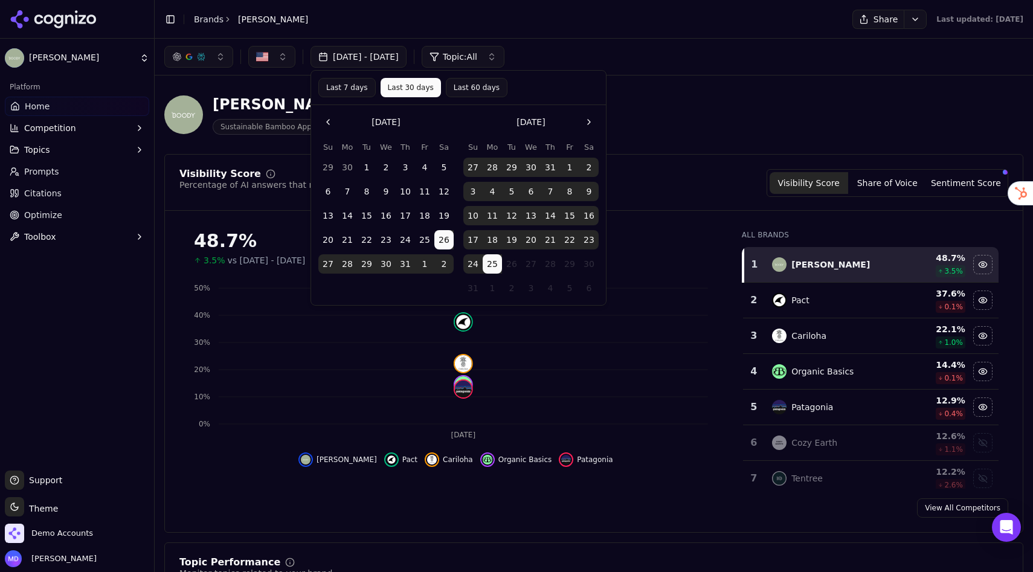
click at [345, 192] on button "7" at bounding box center [347, 191] width 19 height 19
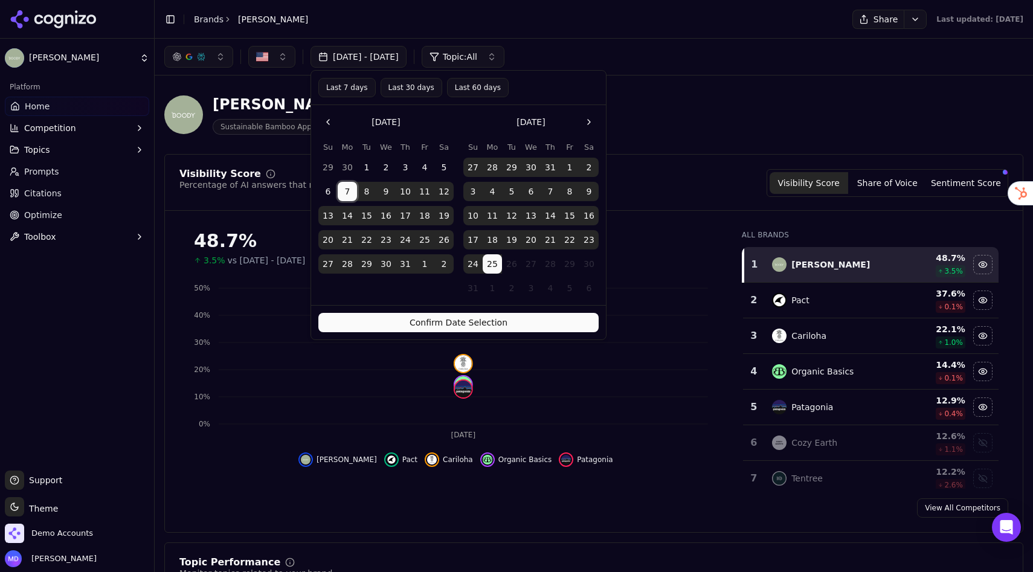
click at [463, 318] on button "Confirm Date Selection" at bounding box center [458, 322] width 280 height 19
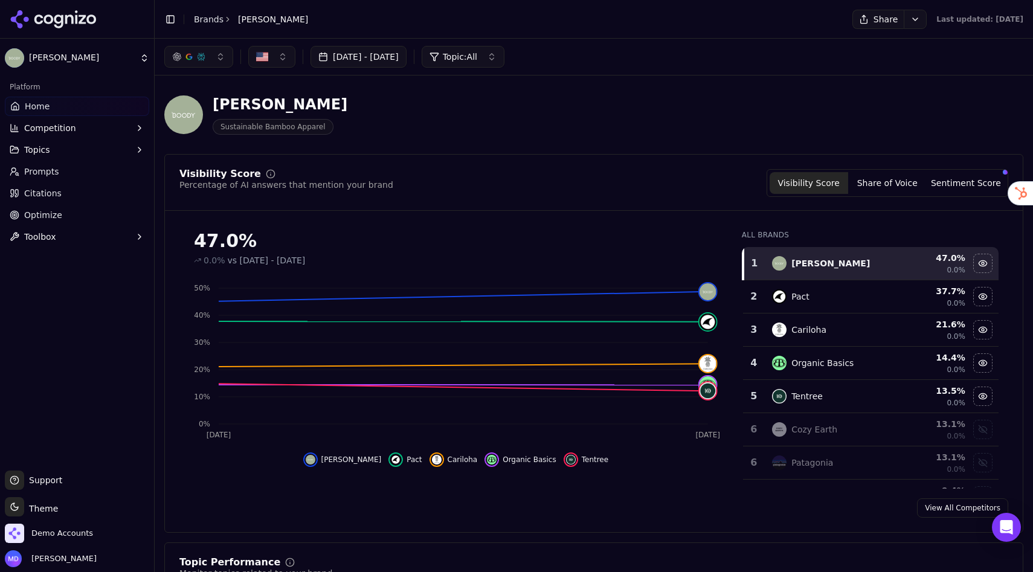
click at [955, 177] on button "Sentiment Score" at bounding box center [965, 183] width 79 height 22
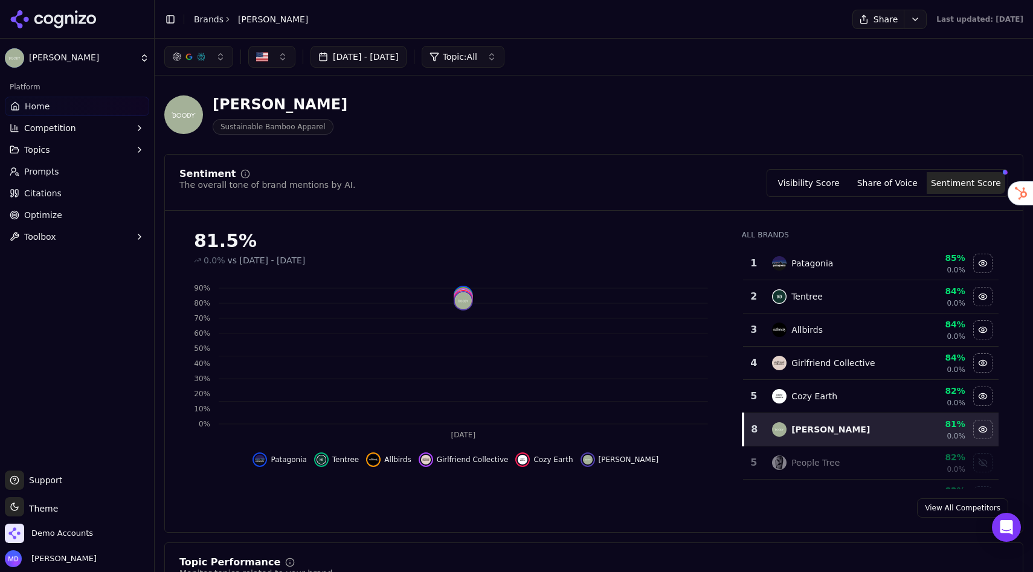
click at [406, 59] on button "[DATE] - [DATE]" at bounding box center [358, 57] width 96 height 22
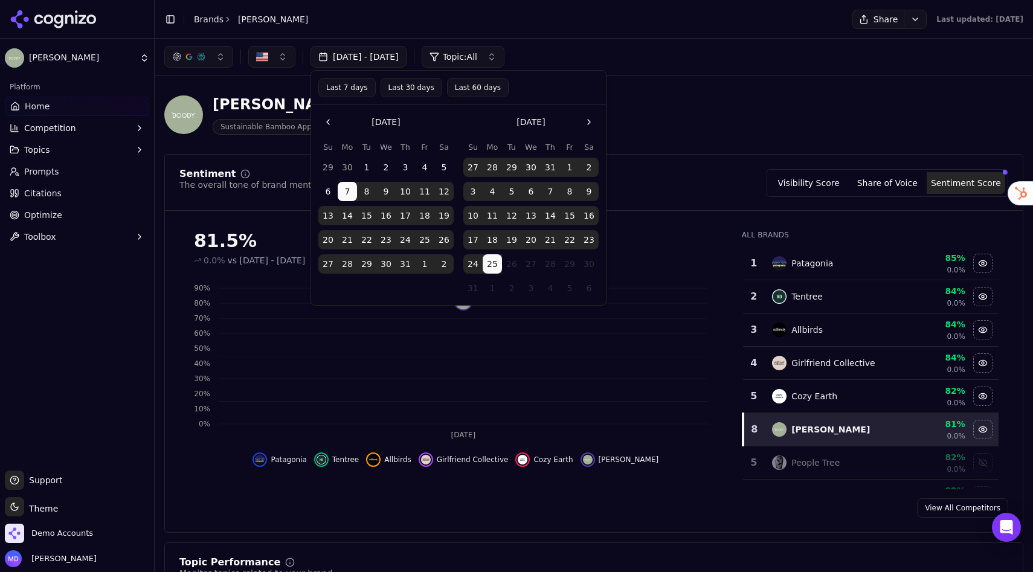
click at [464, 93] on button "Last 60 days" at bounding box center [478, 87] width 62 height 19
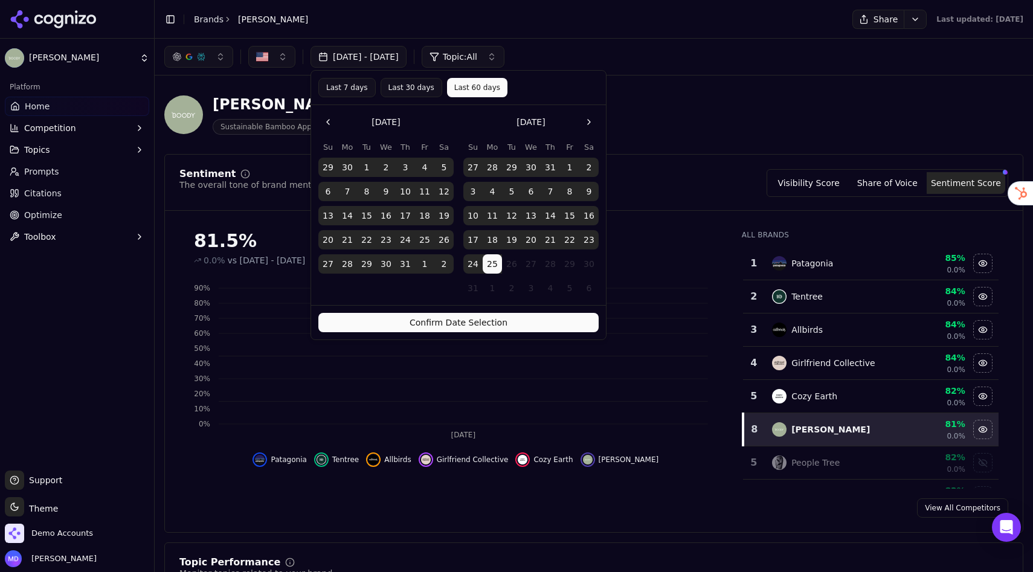
click at [449, 323] on button "Confirm Date Selection" at bounding box center [458, 322] width 280 height 19
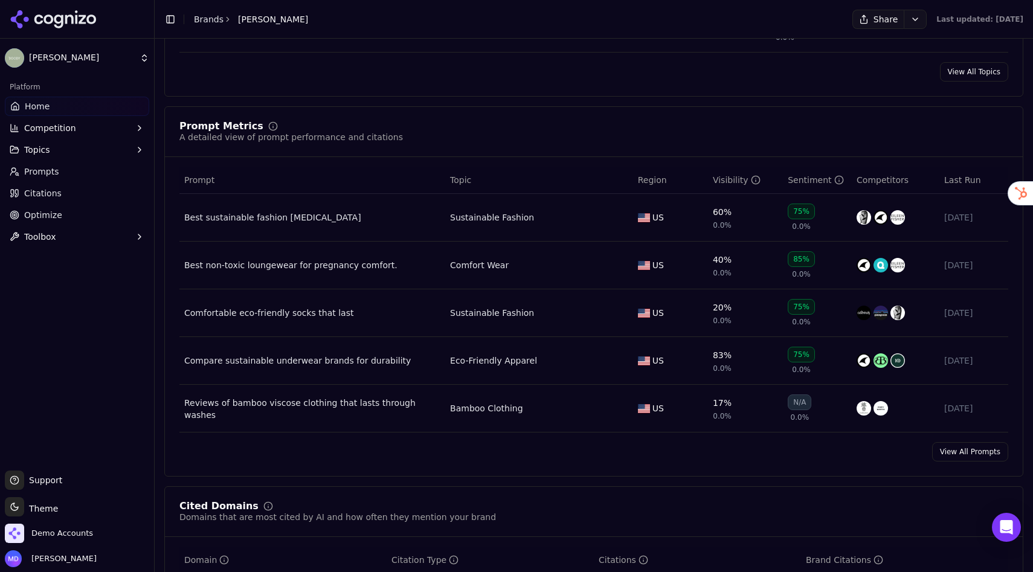
scroll to position [906, 0]
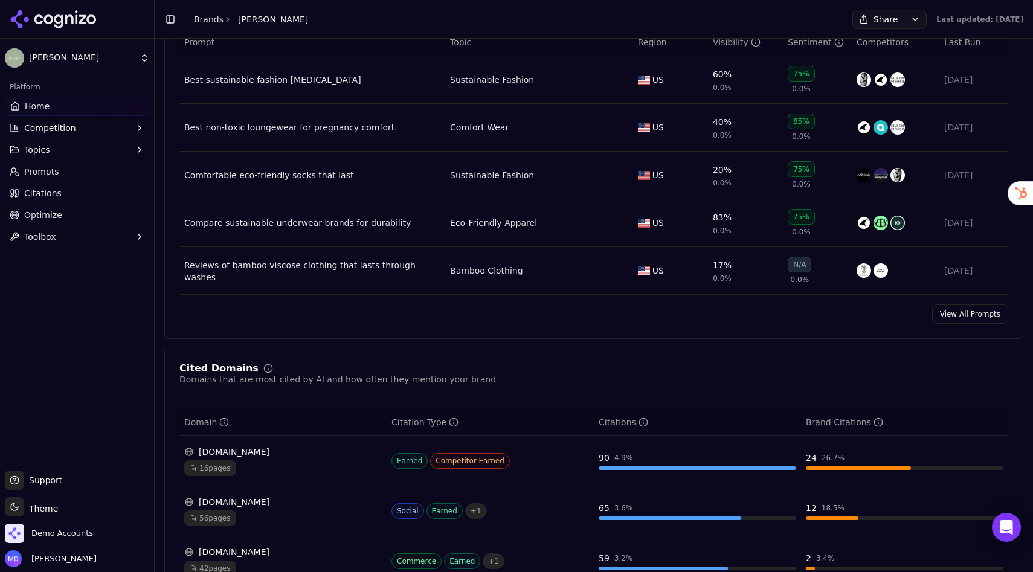
click at [981, 318] on link "View All Prompts" at bounding box center [970, 313] width 76 height 19
